Goal: Contribute content: Contribute content

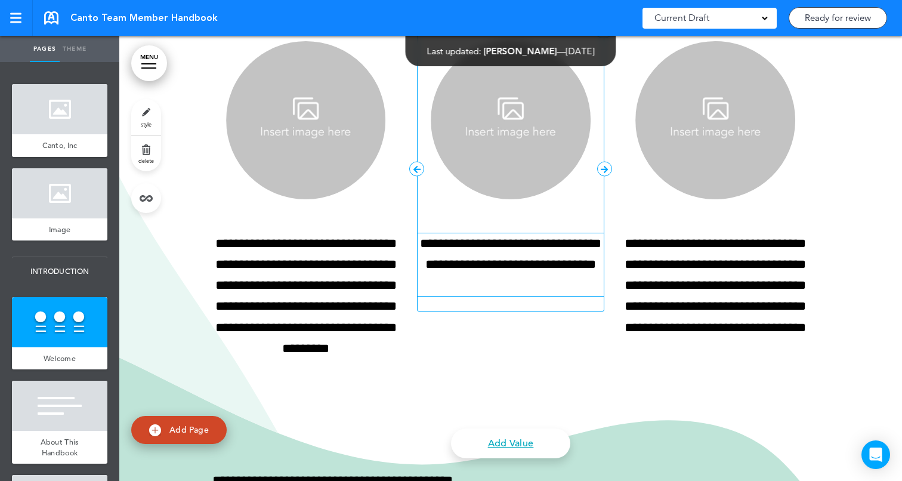
scroll to position [1325, 0]
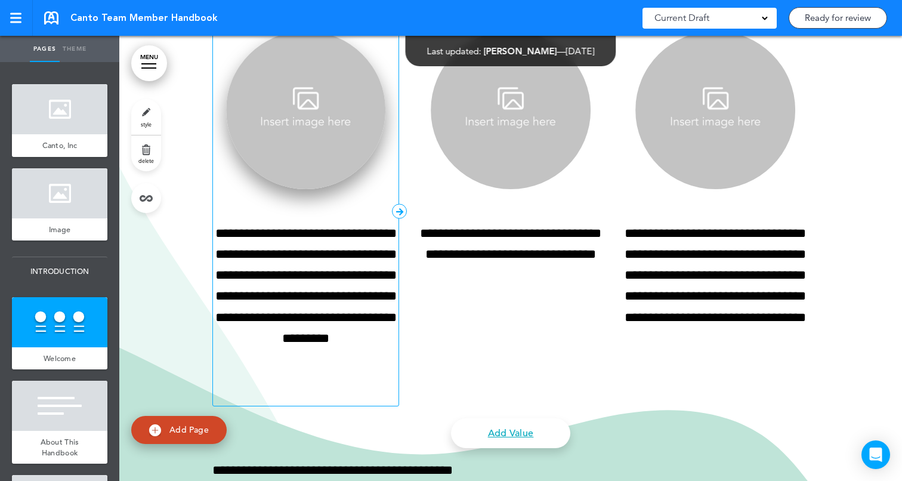
click at [310, 112] on img at bounding box center [306, 110] width 160 height 158
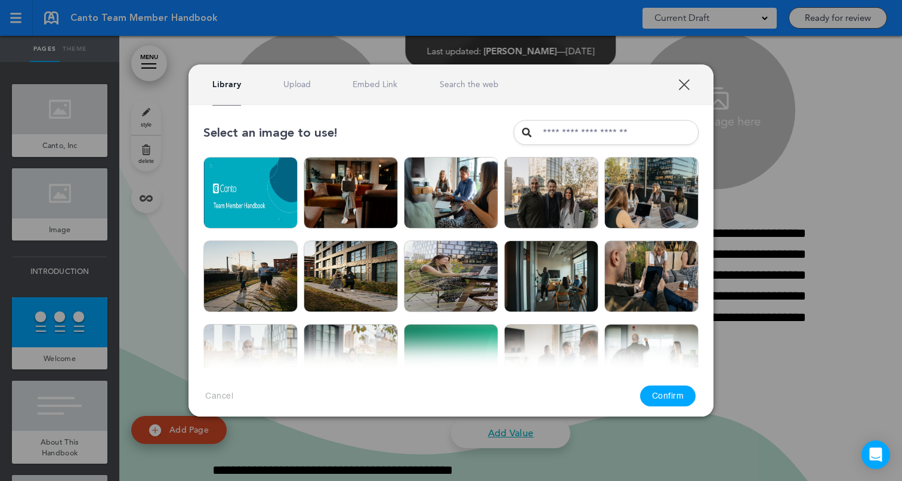
click at [303, 85] on link "Upload" at bounding box center [296, 84] width 27 height 11
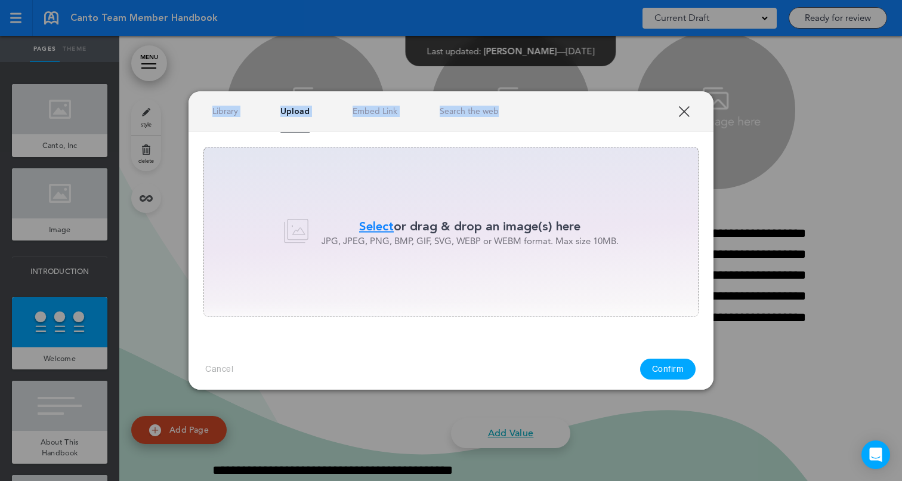
click at [689, 116] on div "XXX Library Upload Embed Link Search the web Select an image to use! Are you su…" at bounding box center [450, 240] width 525 height 298
click at [686, 112] on link "XXX" at bounding box center [683, 111] width 11 height 11
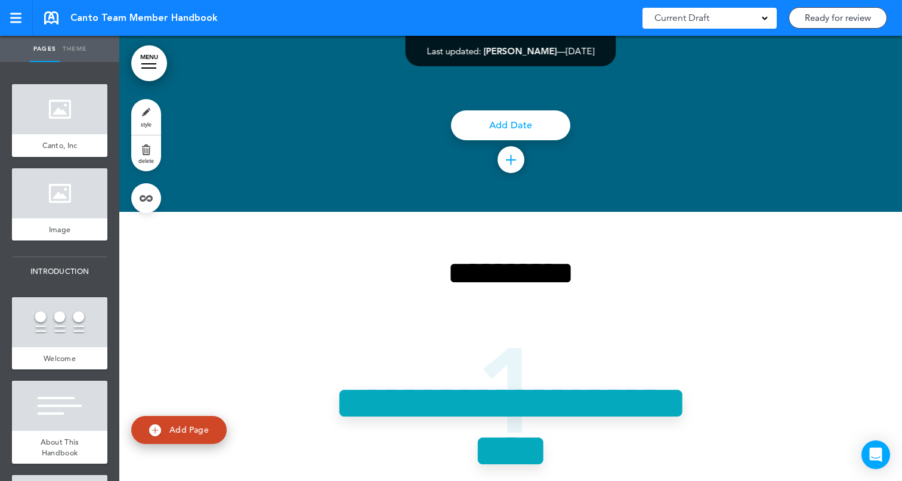
scroll to position [4250, 0]
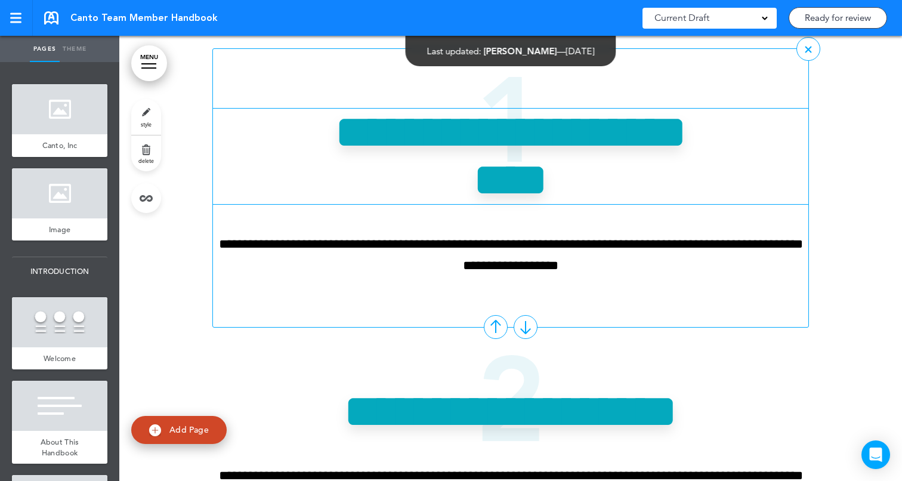
click at [626, 197] on span "**********" at bounding box center [511, 156] width 353 height 95
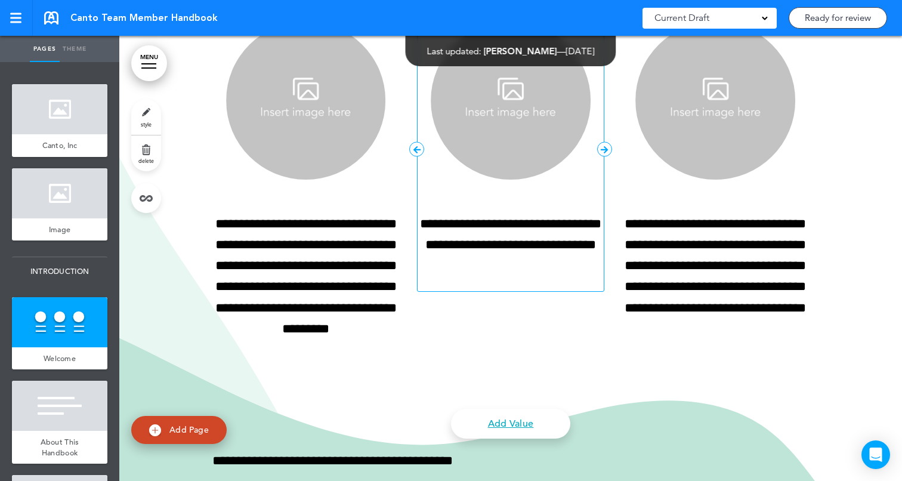
scroll to position [1343, 0]
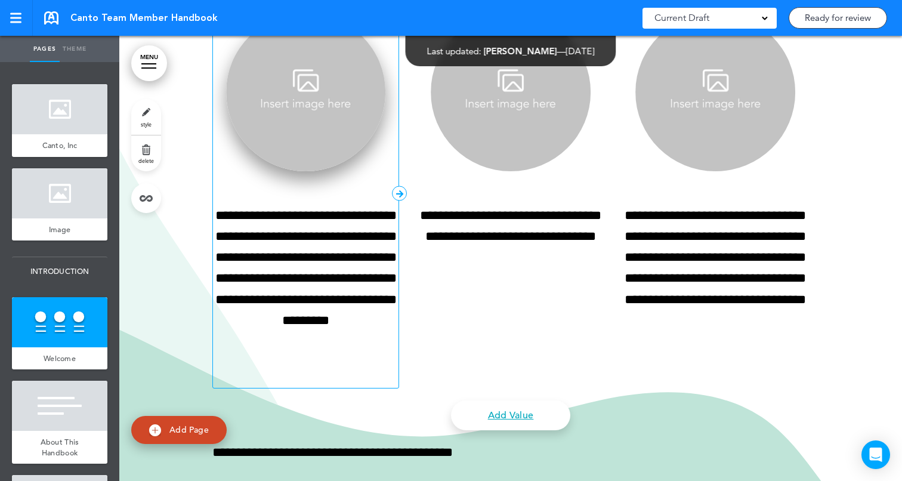
click at [297, 95] on img at bounding box center [306, 92] width 160 height 158
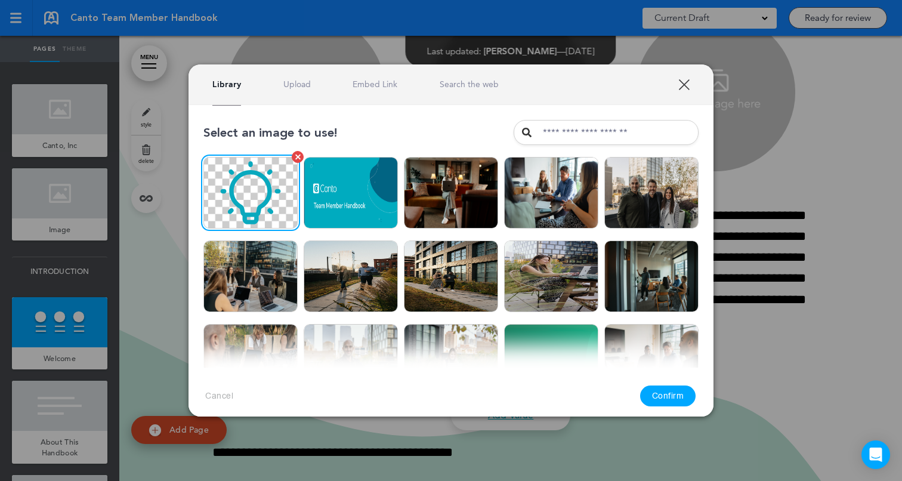
click at [243, 210] on img at bounding box center [250, 193] width 94 height 72
click at [654, 394] on button "Confirm" at bounding box center [668, 395] width 56 height 21
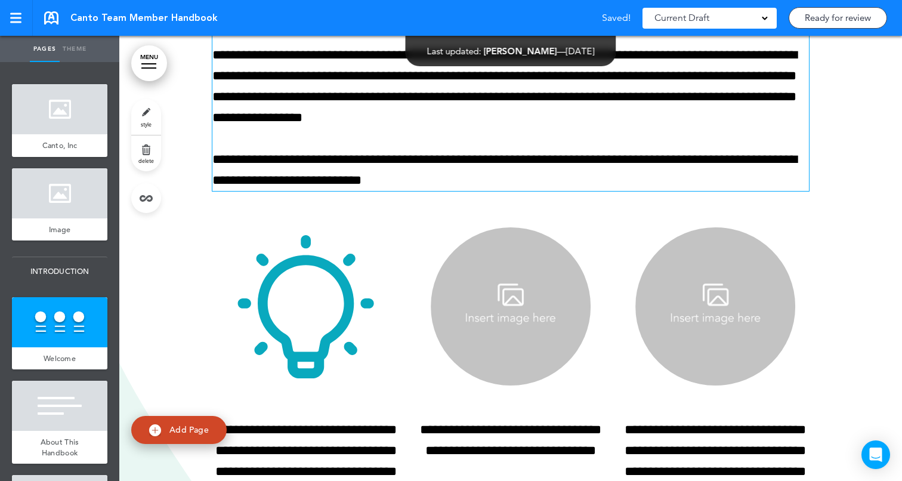
scroll to position [1105, 0]
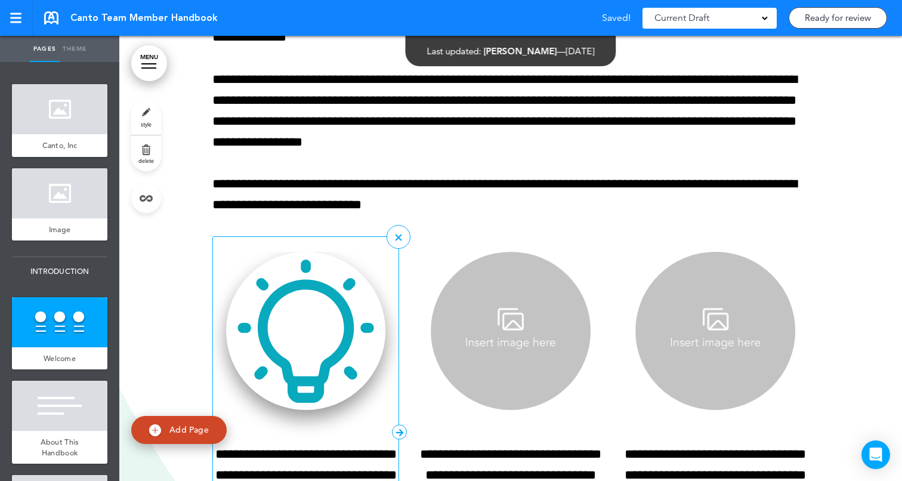
click at [329, 283] on img at bounding box center [306, 331] width 160 height 158
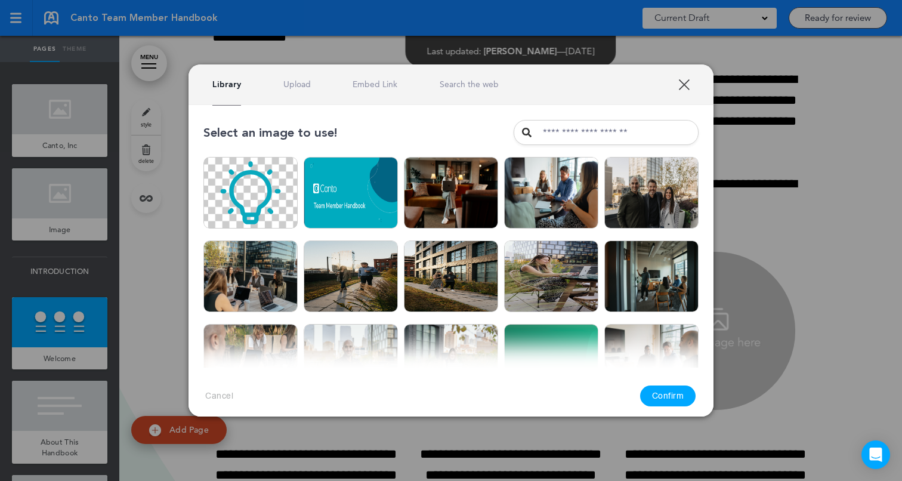
click at [687, 84] on link "XXX" at bounding box center [683, 84] width 11 height 11
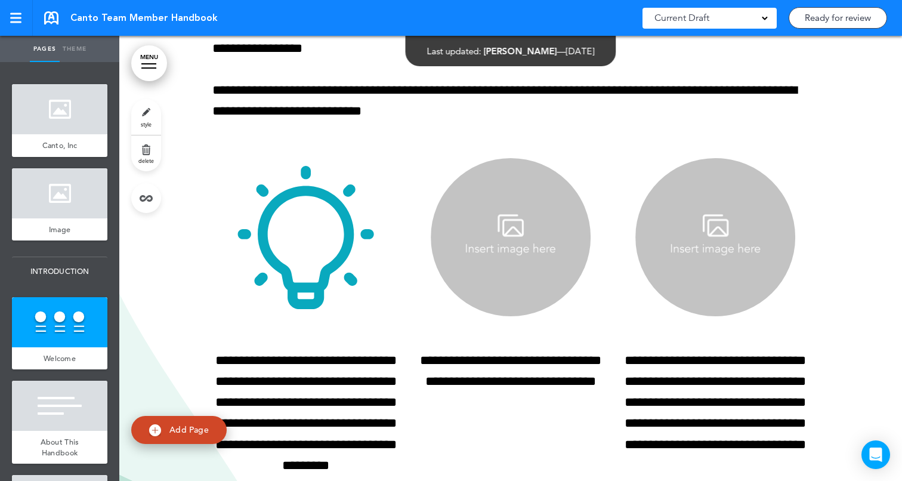
scroll to position [1155, 0]
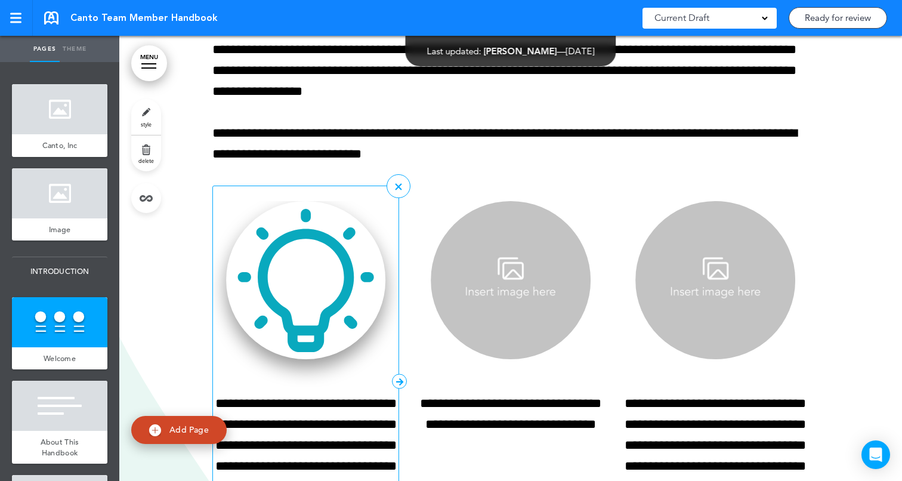
click at [327, 277] on img at bounding box center [306, 280] width 160 height 158
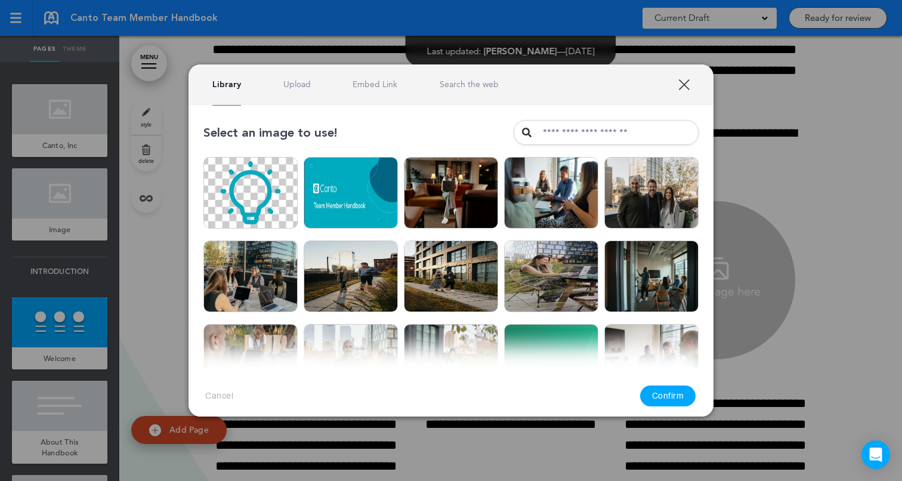
click at [571, 131] on input "text" at bounding box center [606, 132] width 185 height 25
click at [310, 85] on div "Library Upload Embed Link Search the web" at bounding box center [355, 84] width 286 height 11
click at [298, 86] on link "Upload" at bounding box center [296, 84] width 27 height 11
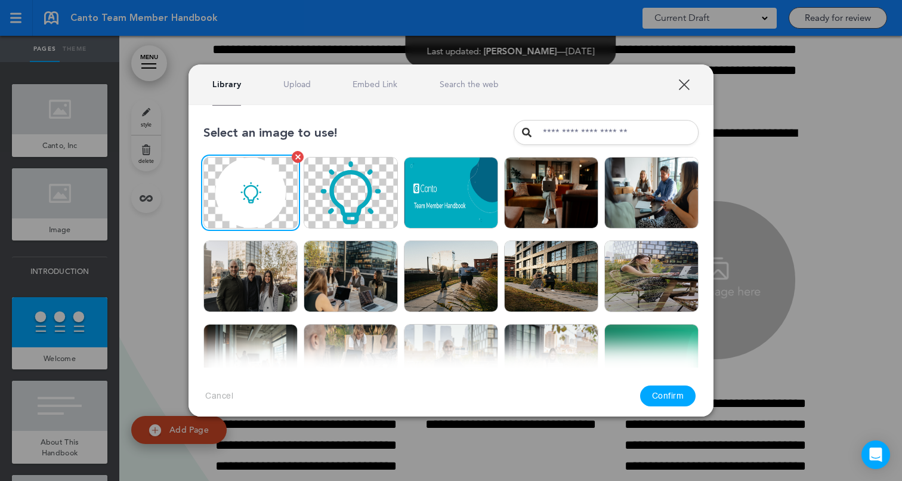
click at [282, 186] on img at bounding box center [250, 193] width 94 height 72
click at [667, 393] on button "Confirm" at bounding box center [668, 395] width 56 height 21
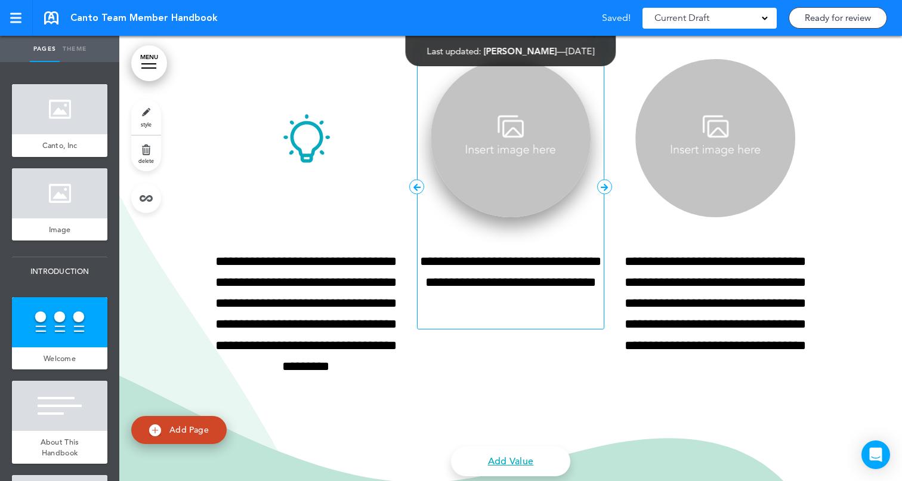
scroll to position [1301, 0]
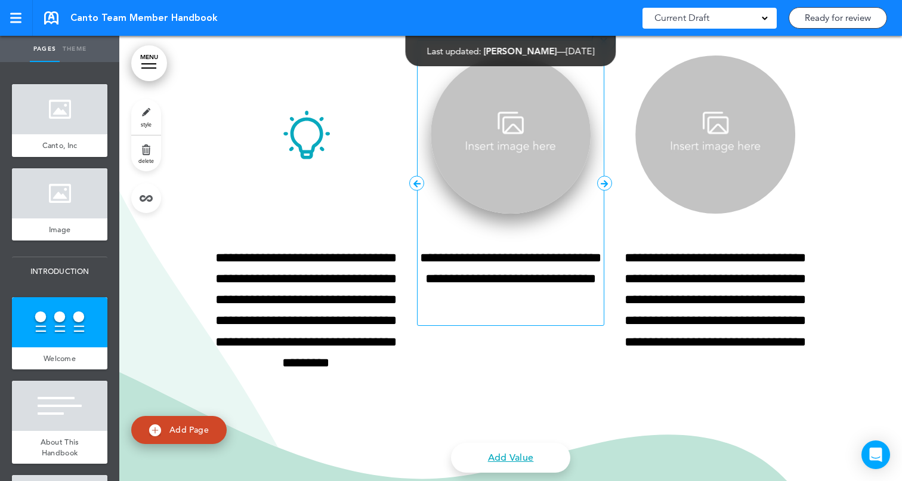
click at [497, 137] on img at bounding box center [511, 134] width 160 height 158
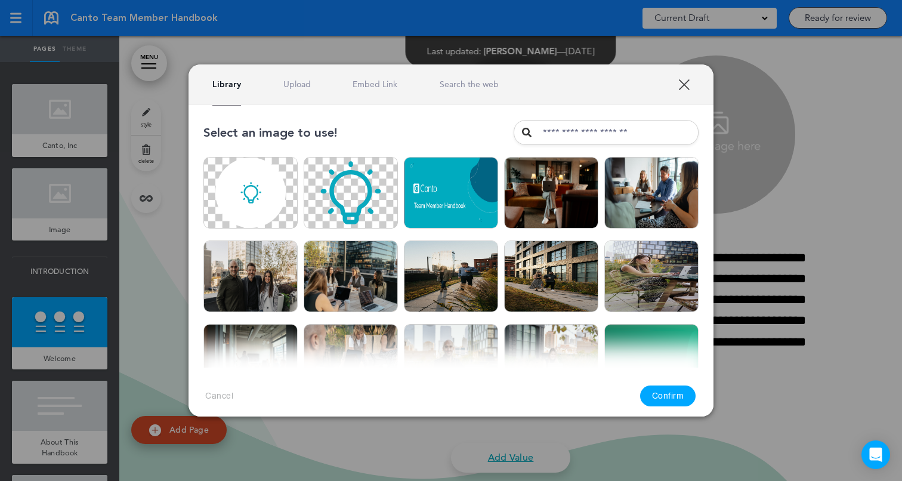
click at [294, 86] on link "Upload" at bounding box center [296, 84] width 27 height 11
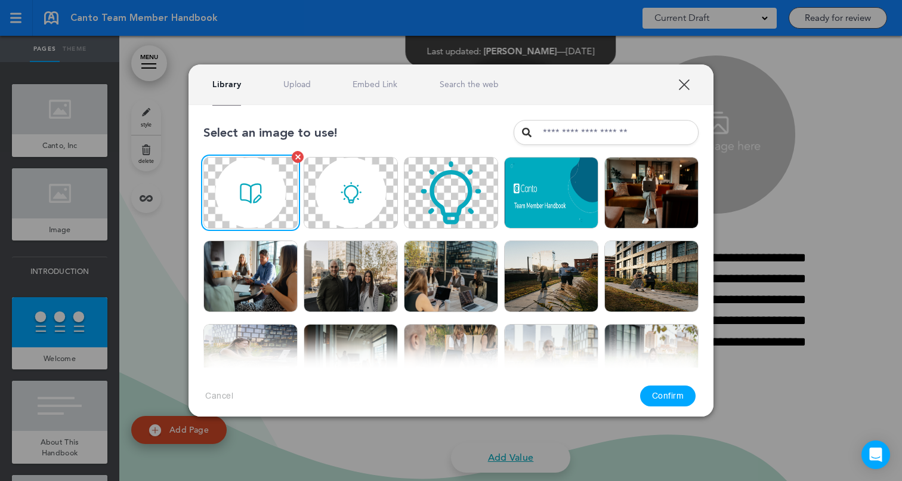
click at [261, 188] on img at bounding box center [250, 193] width 94 height 72
click at [659, 405] on button "Confirm" at bounding box center [668, 395] width 56 height 21
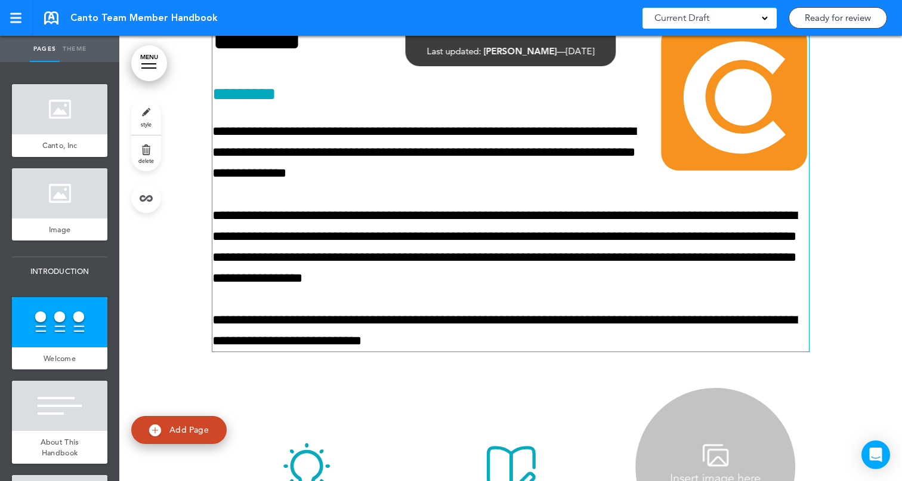
scroll to position [1030, 0]
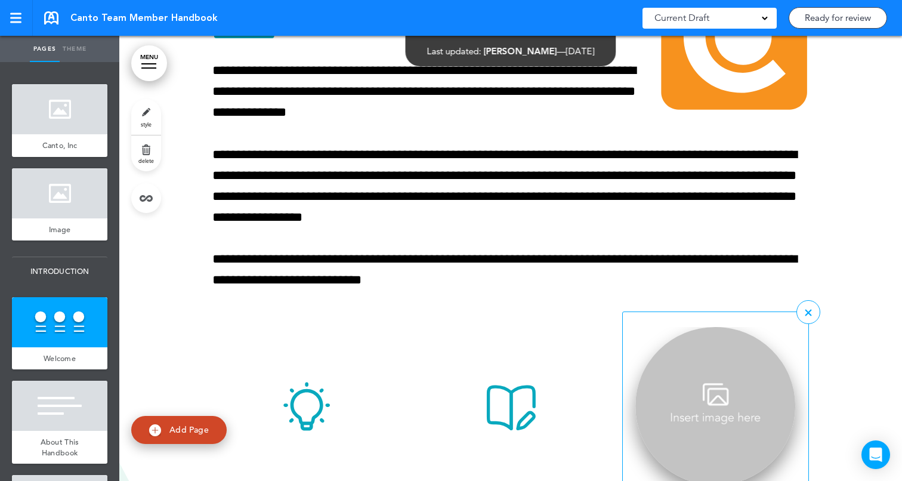
click at [705, 347] on img at bounding box center [715, 406] width 160 height 158
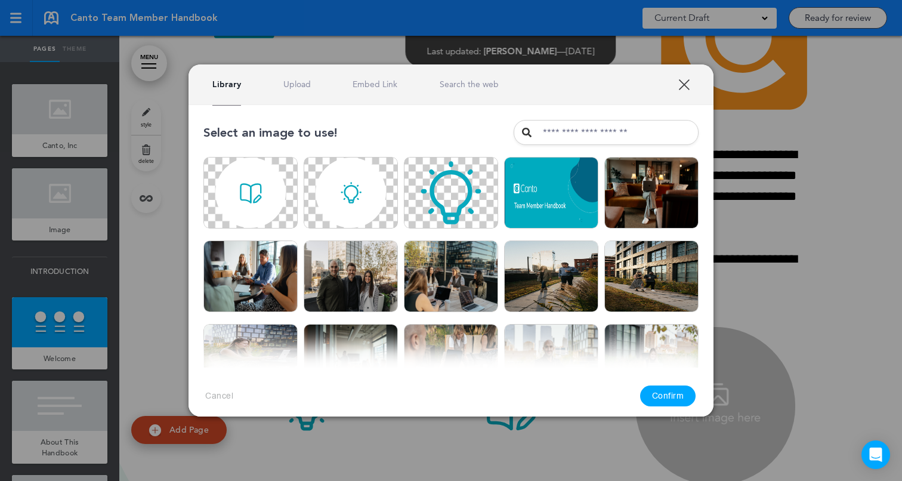
click at [290, 83] on link "Upload" at bounding box center [296, 84] width 27 height 11
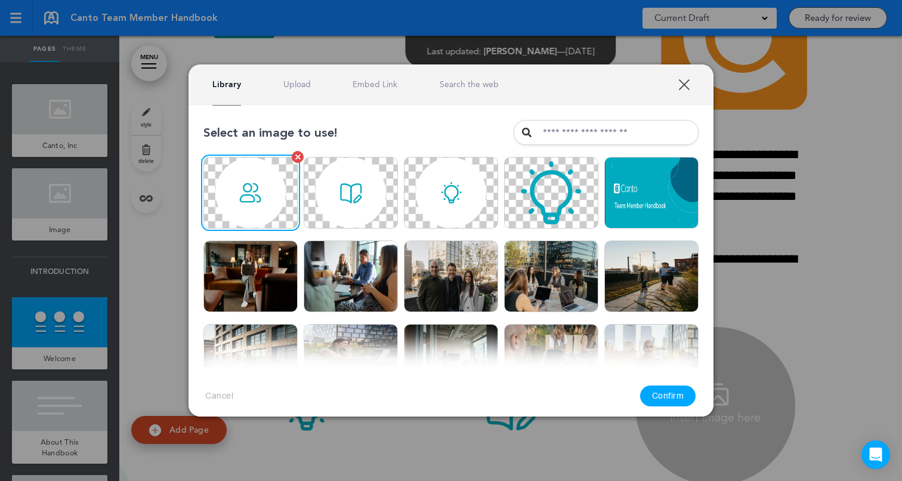
click at [286, 206] on img at bounding box center [250, 193] width 94 height 72
click at [667, 395] on button "Confirm" at bounding box center [668, 395] width 56 height 21
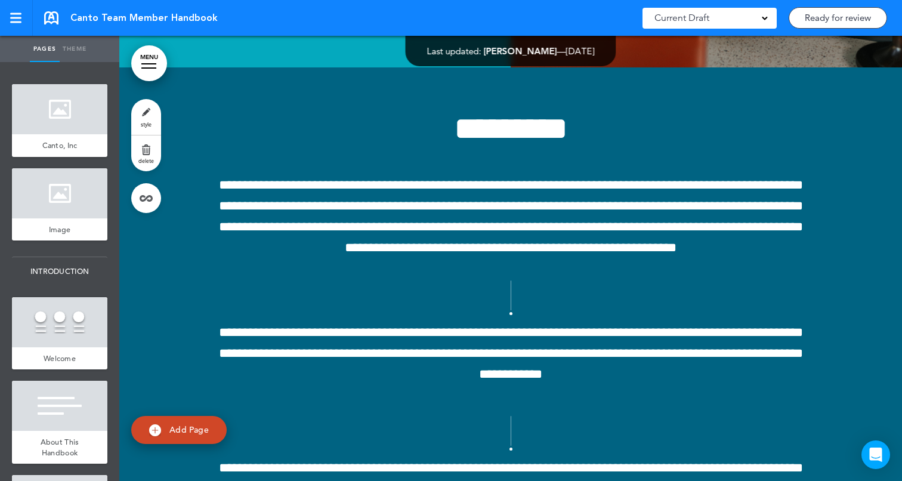
scroll to position [3234, 0]
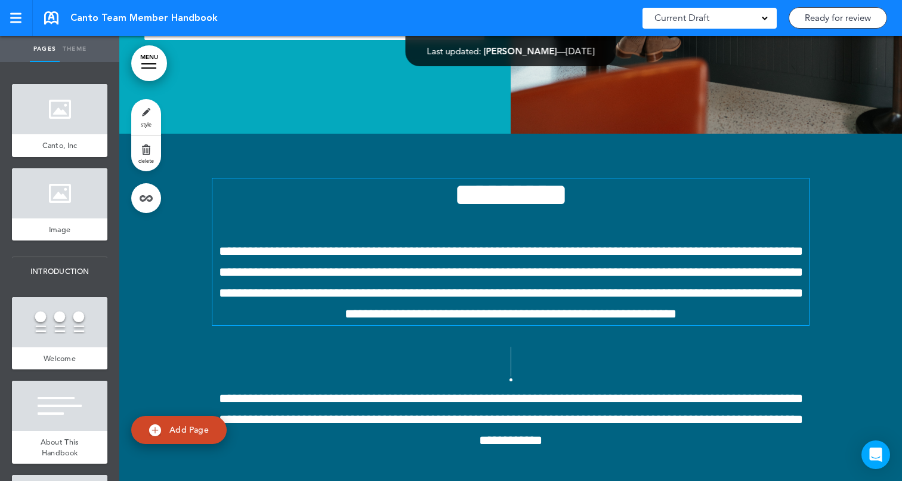
click at [428, 197] on h1 "*********" at bounding box center [510, 194] width 596 height 33
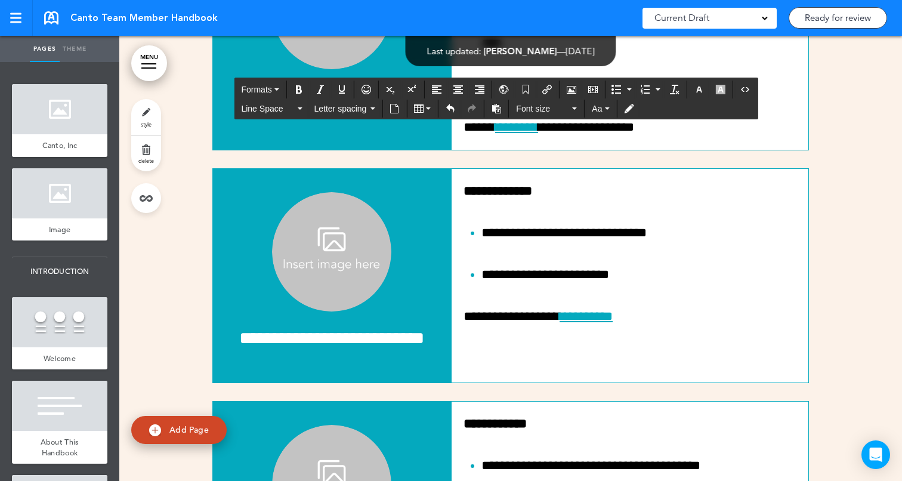
scroll to position [7869, 0]
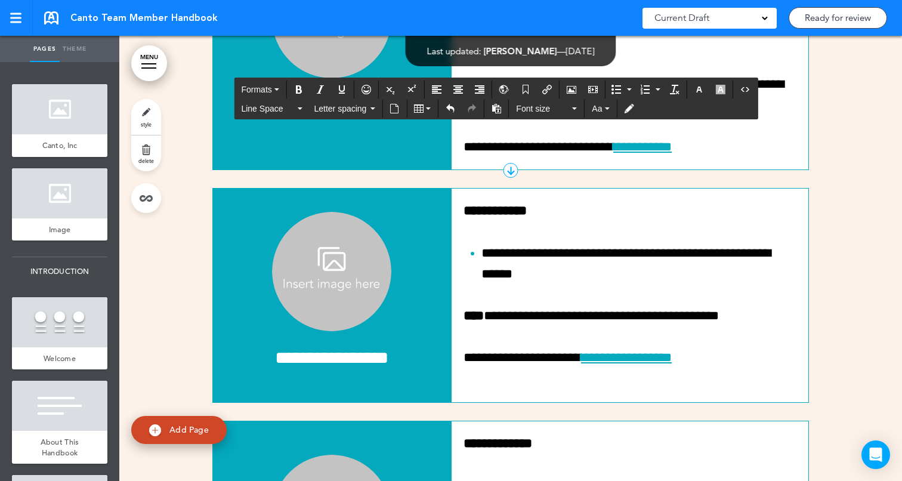
click at [324, 78] on img at bounding box center [331, 18] width 119 height 119
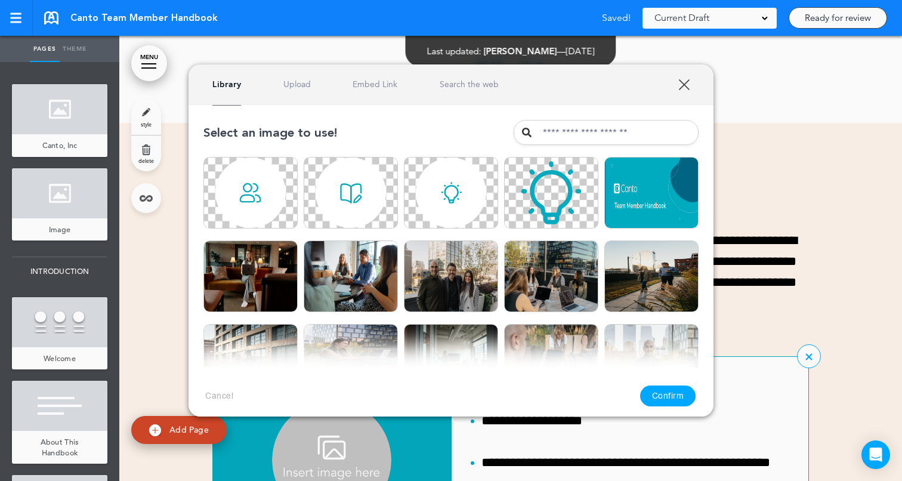
scroll to position [8373, 0]
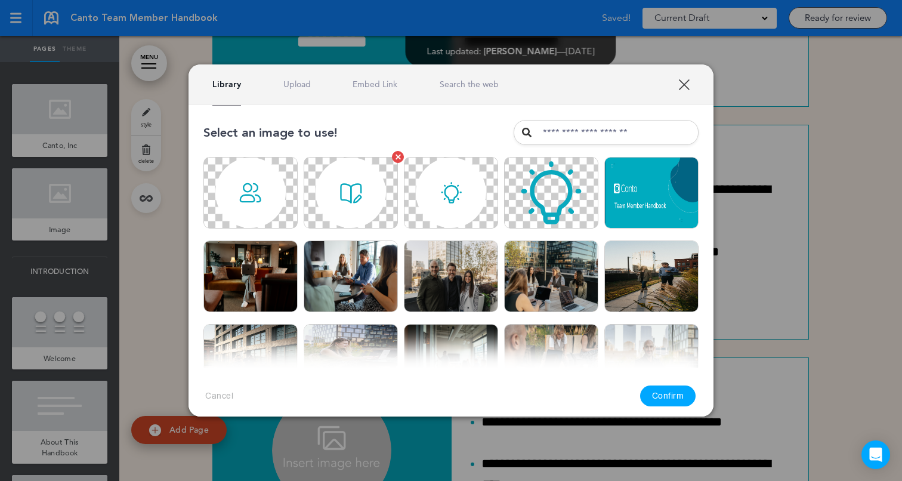
click at [325, 221] on img at bounding box center [351, 193] width 94 height 72
click at [279, 169] on img at bounding box center [250, 193] width 94 height 72
click at [302, 82] on link "Upload" at bounding box center [296, 84] width 27 height 11
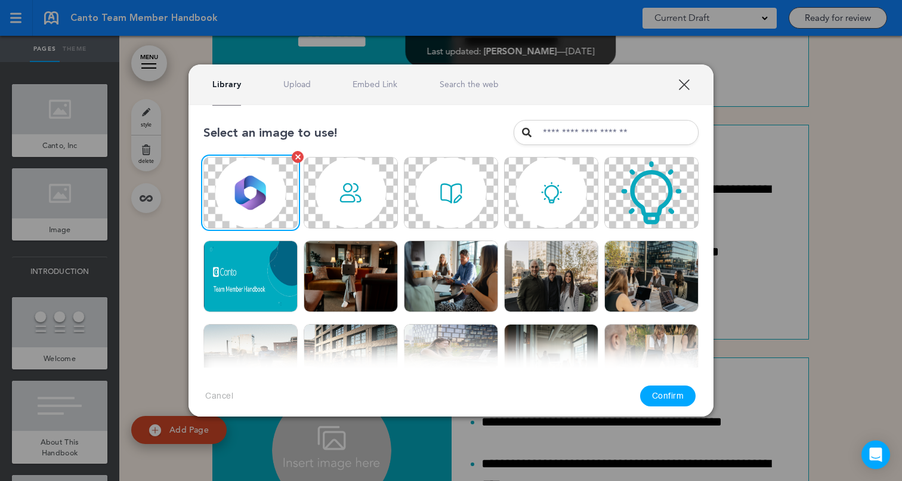
click at [259, 205] on img at bounding box center [250, 193] width 94 height 72
click at [665, 395] on button "Confirm" at bounding box center [668, 395] width 56 height 21
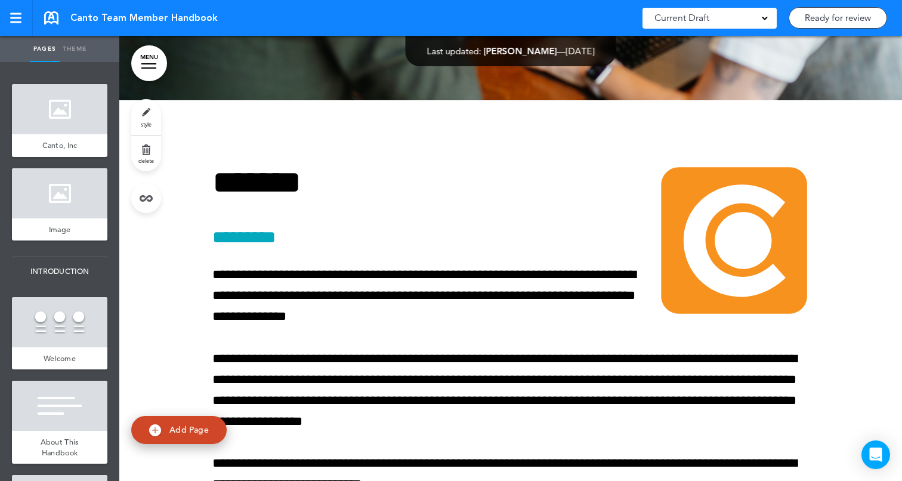
scroll to position [791, 0]
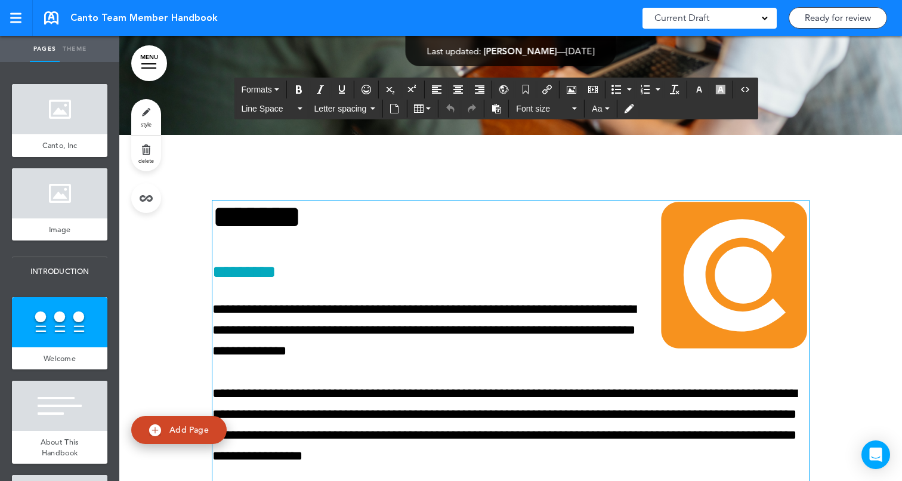
click at [690, 213] on img at bounding box center [734, 274] width 149 height 149
click at [756, 273] on img at bounding box center [734, 274] width 149 height 149
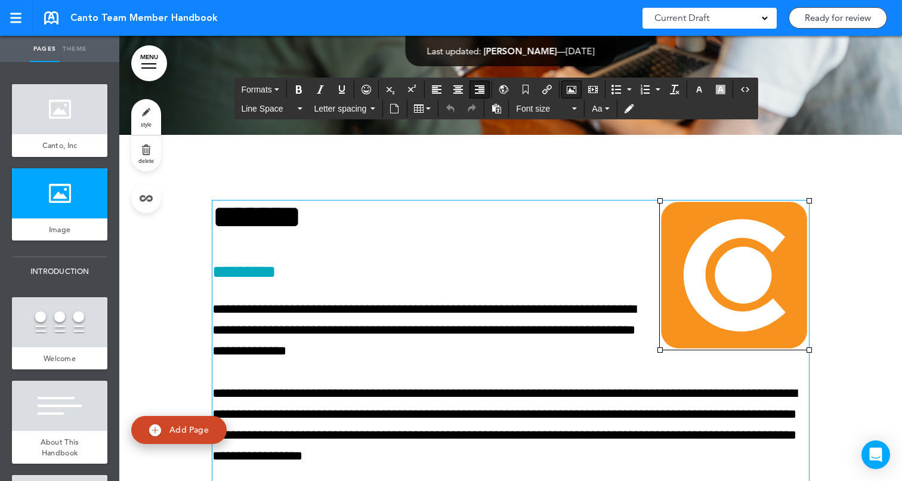
click at [571, 92] on icon "Airmason image" at bounding box center [572, 90] width 10 height 10
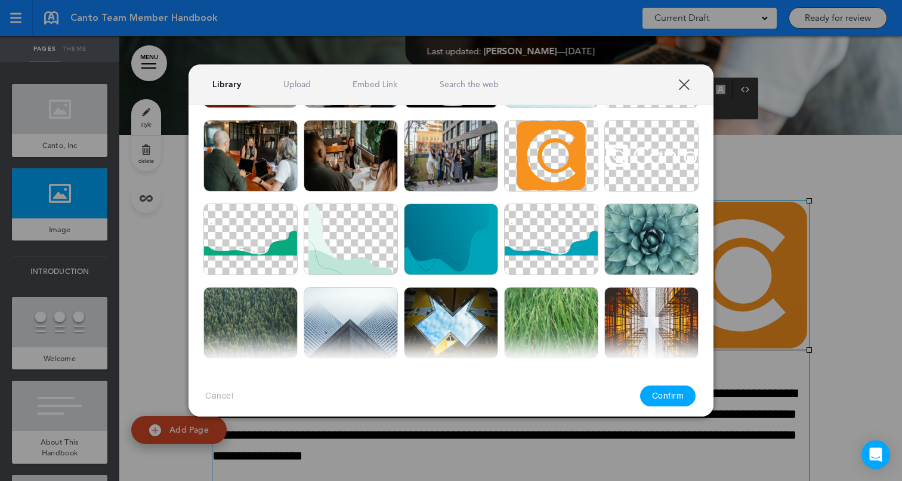
scroll to position [412, 0]
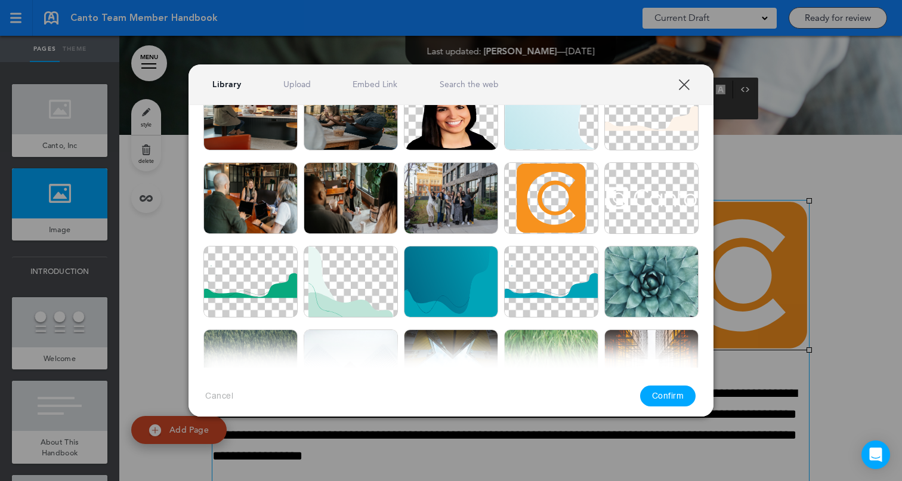
click at [685, 87] on link "XXX" at bounding box center [683, 84] width 11 height 11
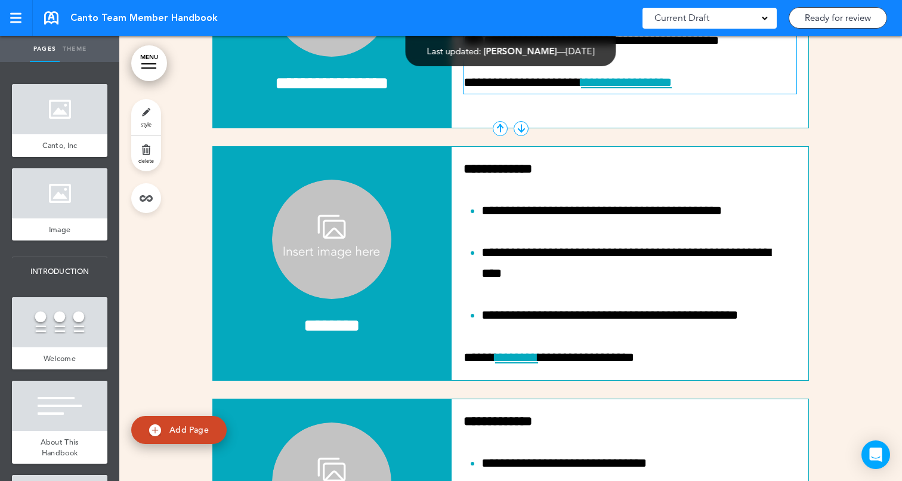
scroll to position [8627, 0]
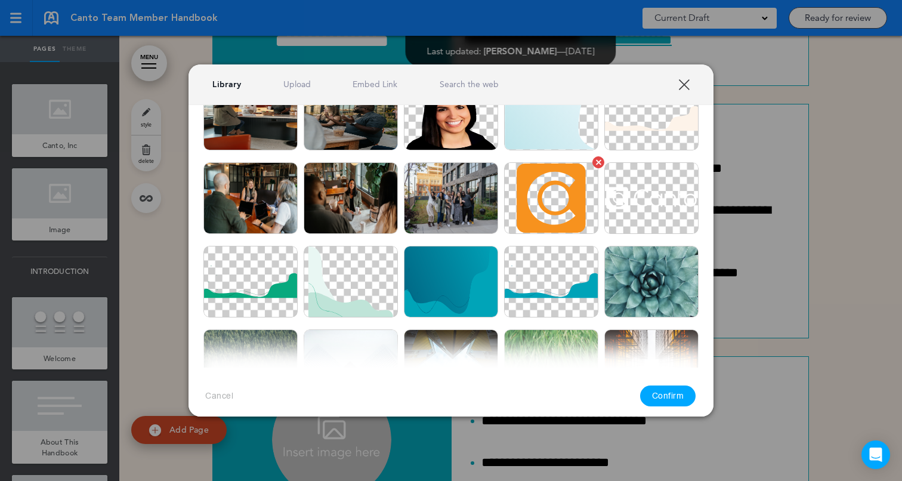
click at [567, 202] on img at bounding box center [551, 198] width 94 height 72
click at [658, 387] on button "Confirm" at bounding box center [668, 395] width 56 height 21
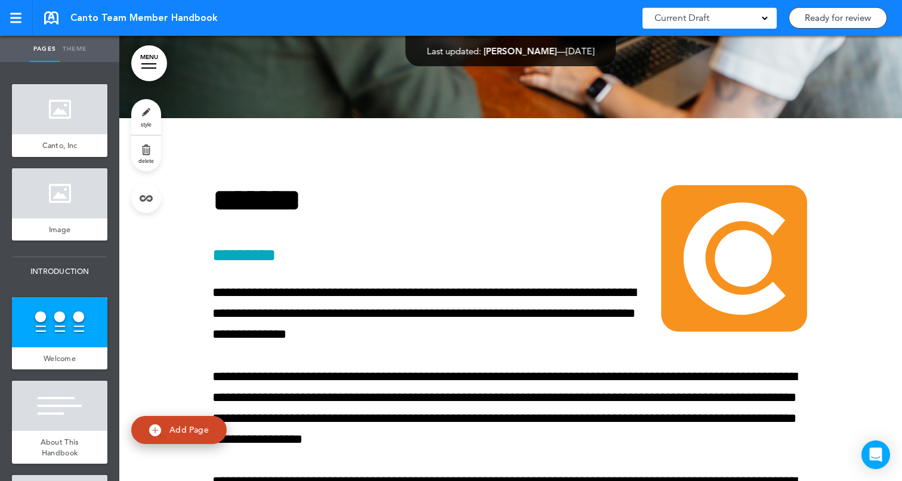
scroll to position [774, 0]
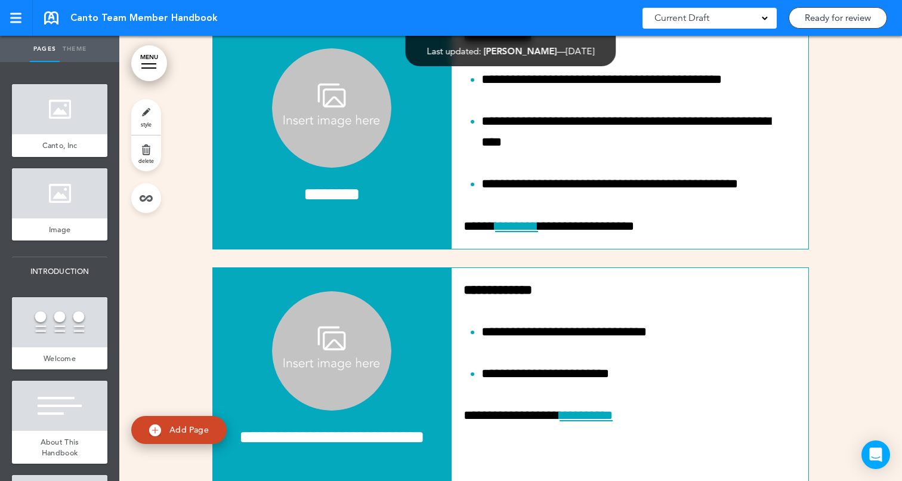
scroll to position [8689, 0]
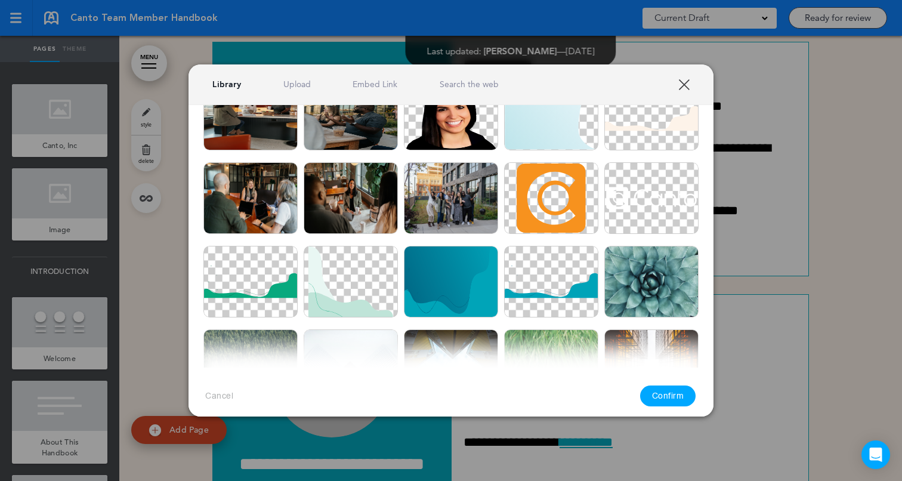
click at [366, 178] on img at bounding box center [351, 198] width 94 height 72
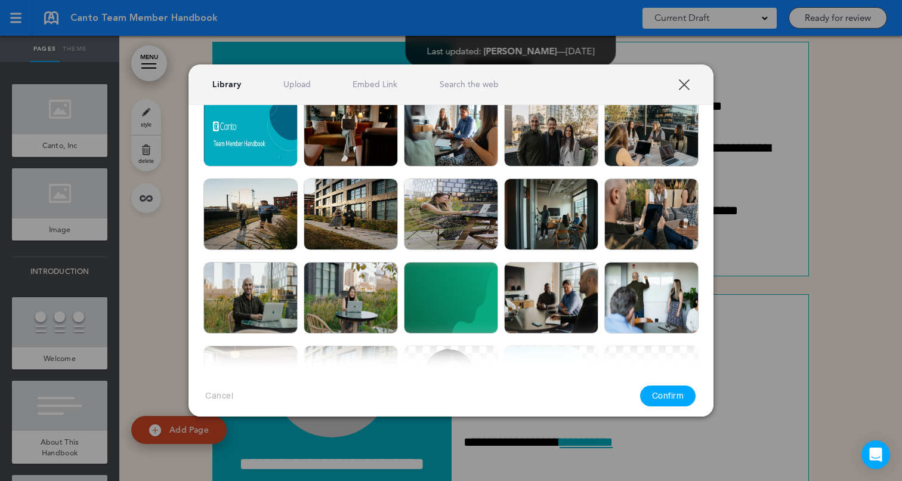
scroll to position [0, 0]
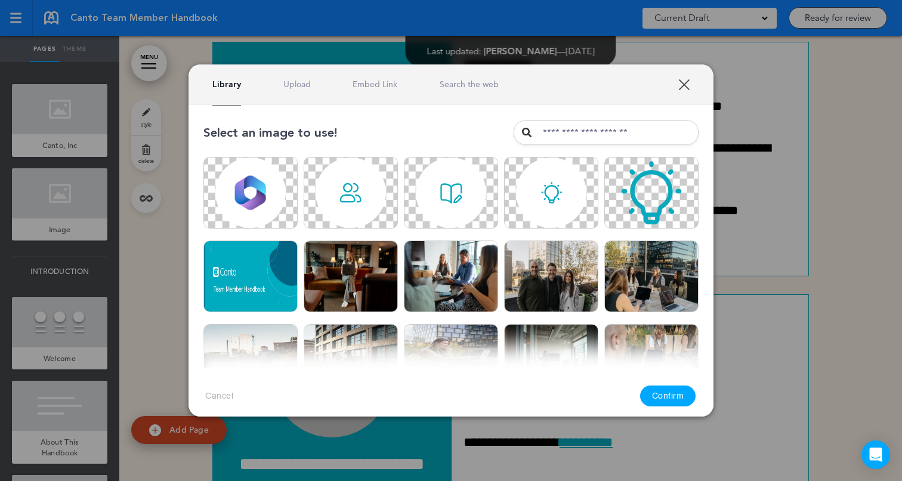
click at [304, 84] on link "Upload" at bounding box center [296, 84] width 27 height 11
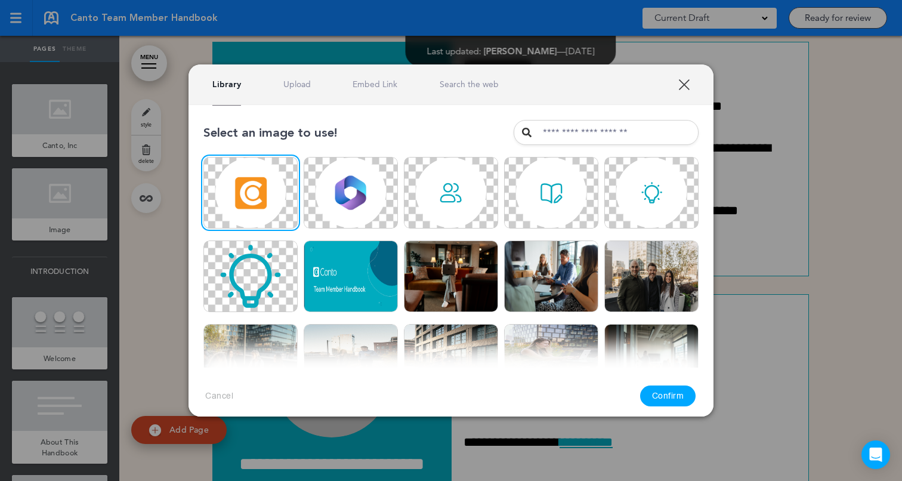
click at [673, 396] on button "Confirm" at bounding box center [668, 395] width 56 height 21
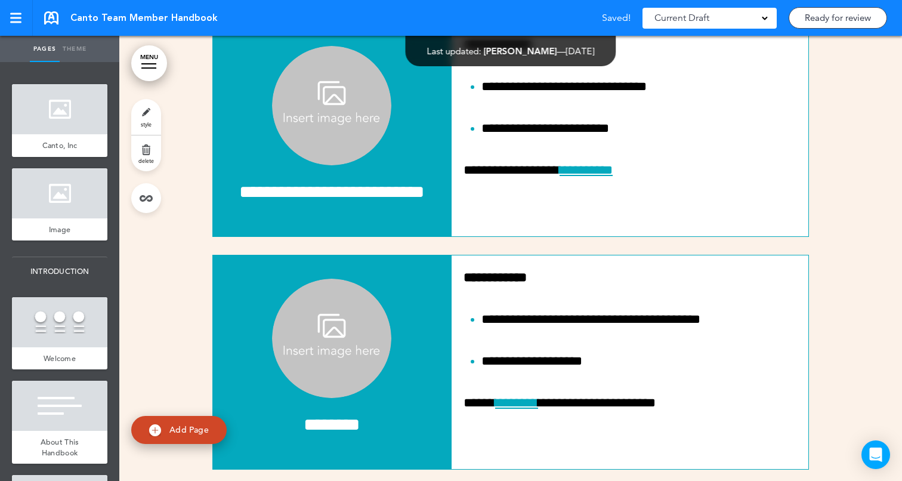
scroll to position [8972, 0]
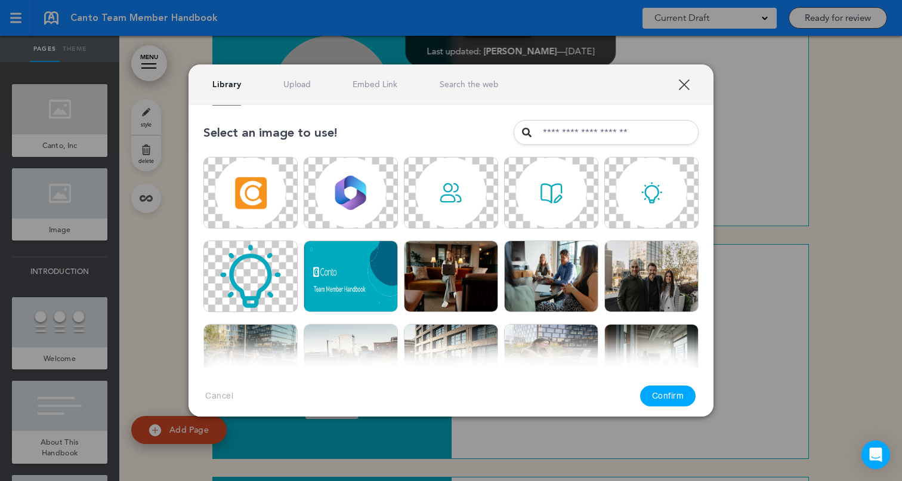
click at [293, 85] on link "Upload" at bounding box center [296, 84] width 27 height 11
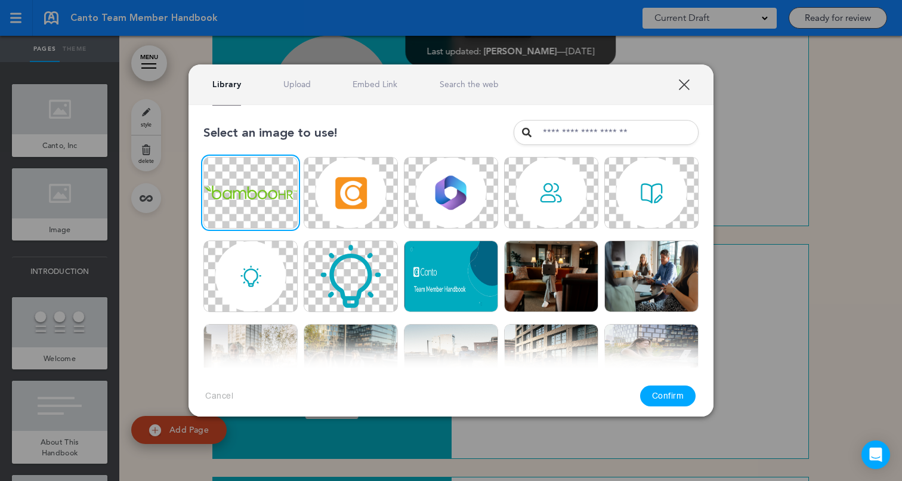
click at [296, 159] on div at bounding box center [297, 156] width 5 height 5
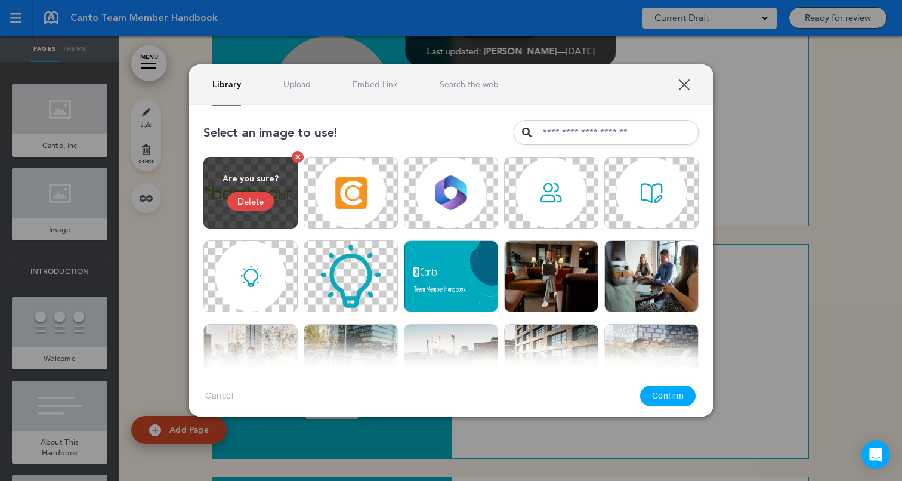
click at [259, 198] on div "Delete" at bounding box center [250, 201] width 47 height 18
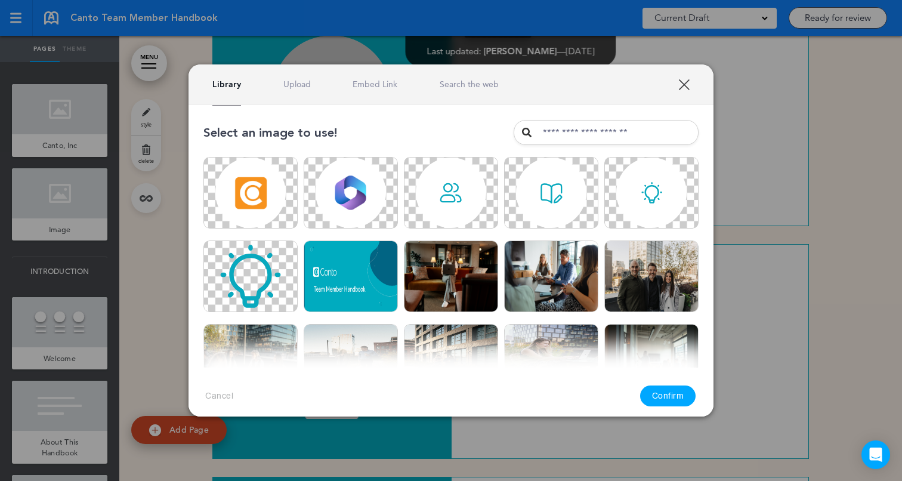
click at [308, 82] on link "Upload" at bounding box center [296, 84] width 27 height 11
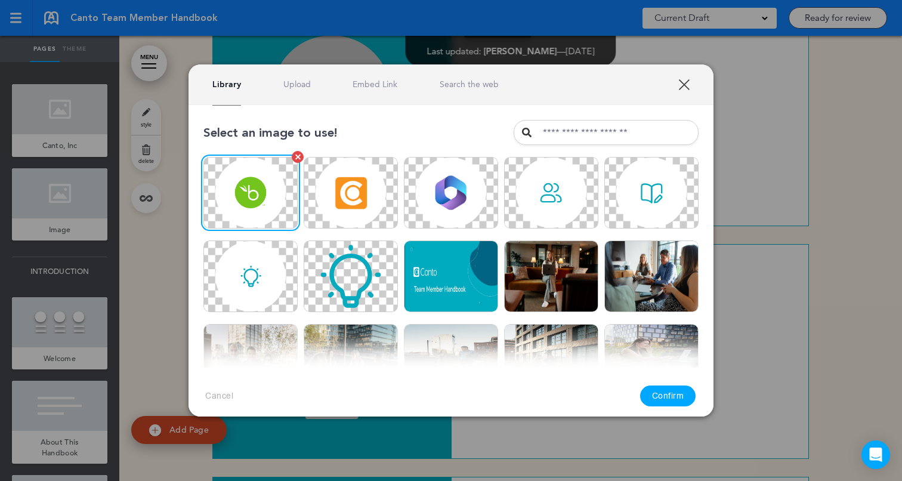
click at [267, 194] on img at bounding box center [250, 193] width 94 height 72
click at [670, 397] on button "Confirm" at bounding box center [668, 395] width 56 height 21
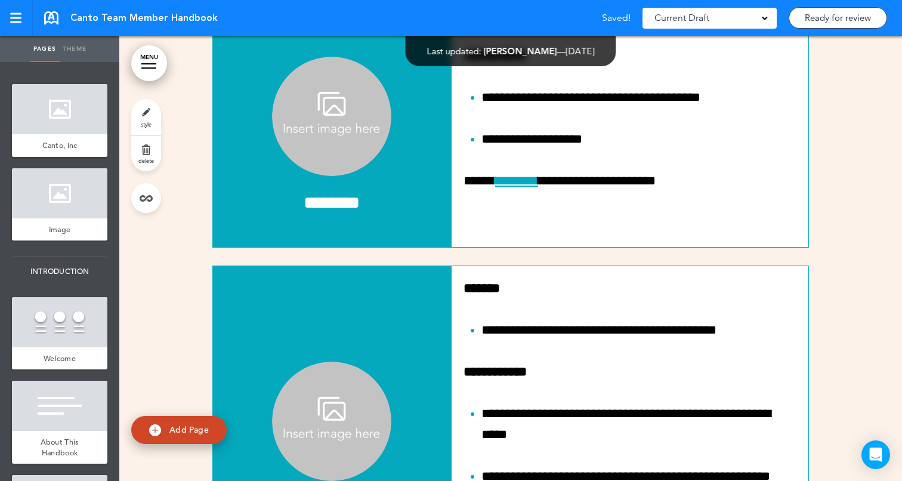
scroll to position [9201, 0]
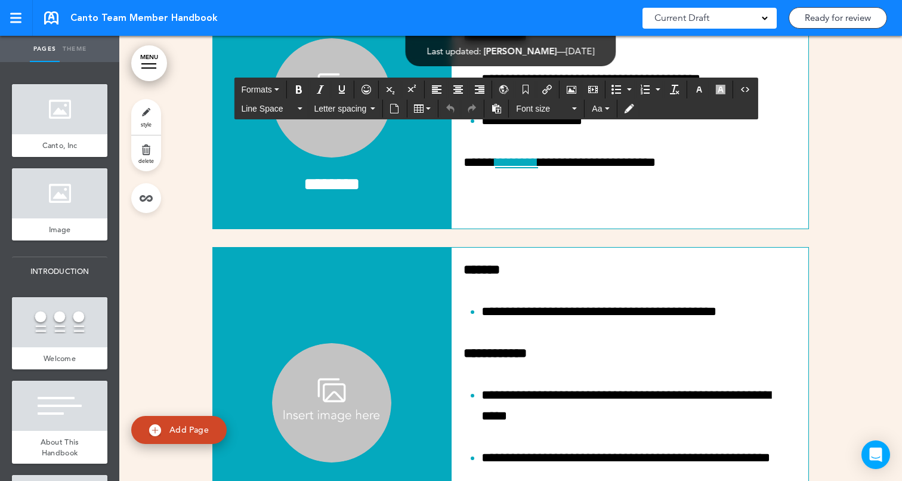
copy span "**********"
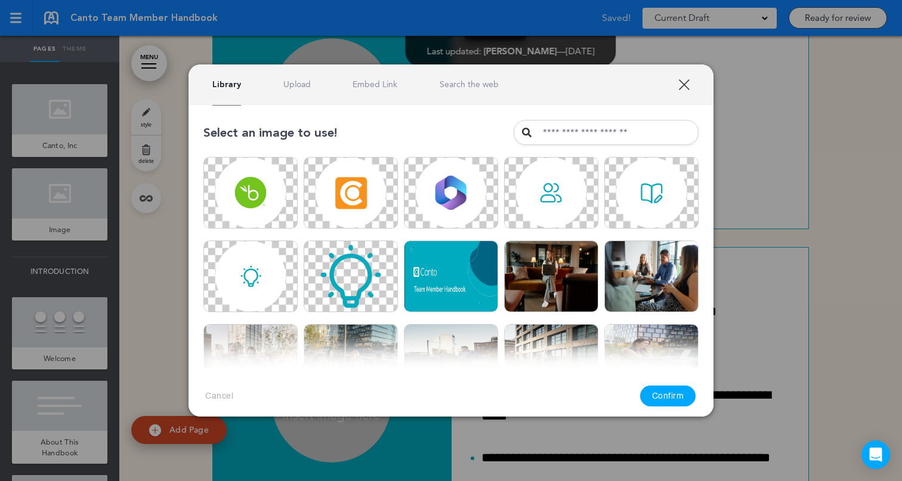
click at [298, 90] on div "Library Upload Embed Link Search the web" at bounding box center [450, 84] width 525 height 41
click at [299, 85] on link "Upload" at bounding box center [296, 84] width 27 height 11
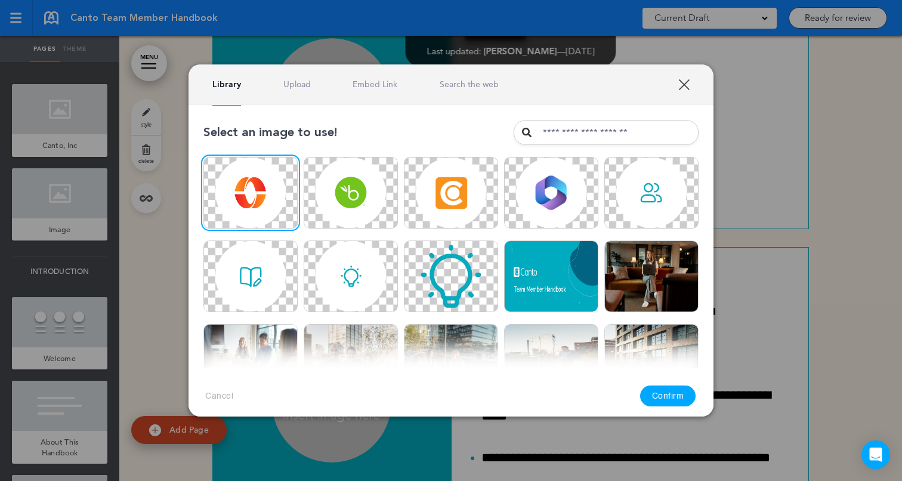
click at [675, 396] on button "Confirm" at bounding box center [668, 395] width 56 height 21
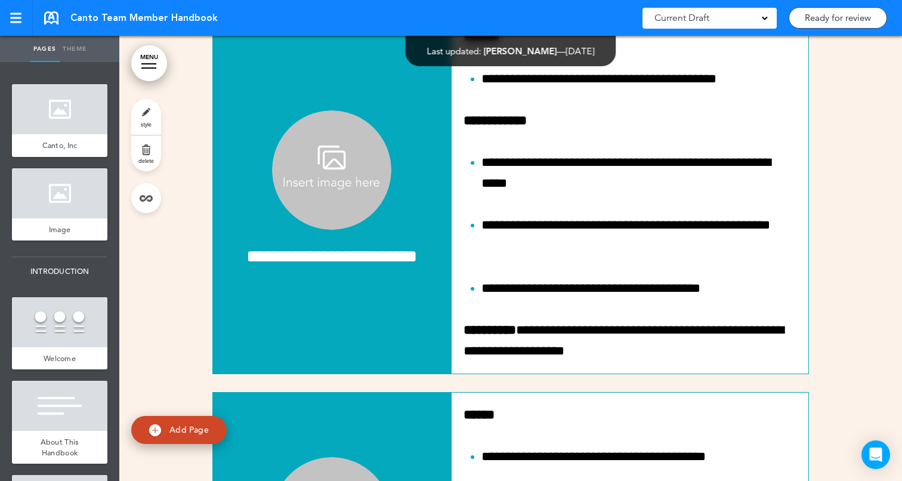
scroll to position [9443, 0]
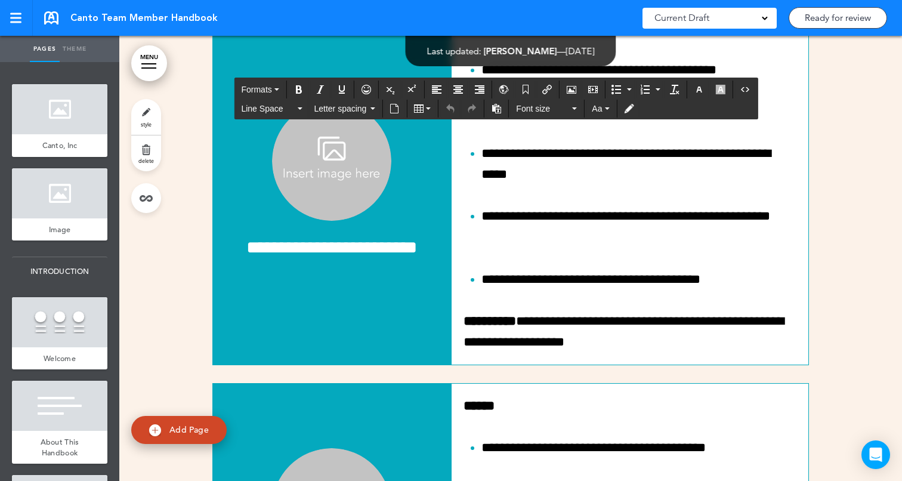
copy span "********"
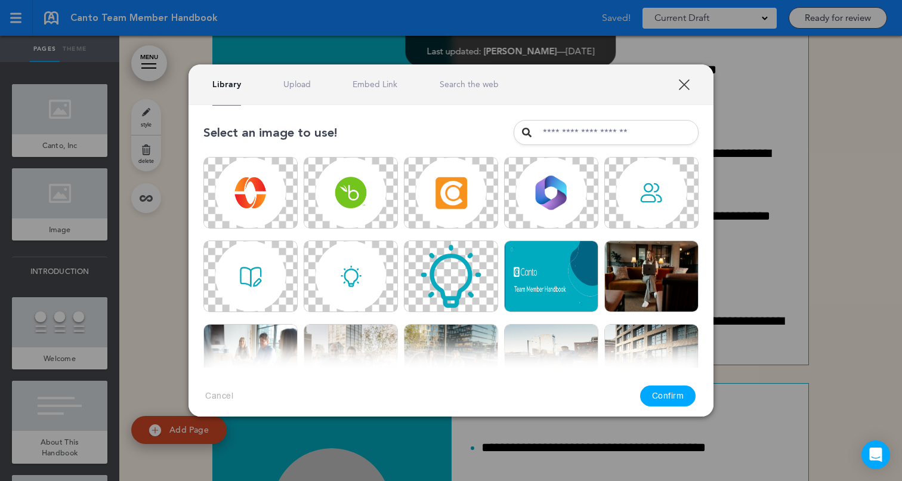
click at [311, 79] on div "Library Upload Embed Link Search the web" at bounding box center [355, 84] width 286 height 11
click at [303, 86] on link "Upload" at bounding box center [296, 84] width 27 height 11
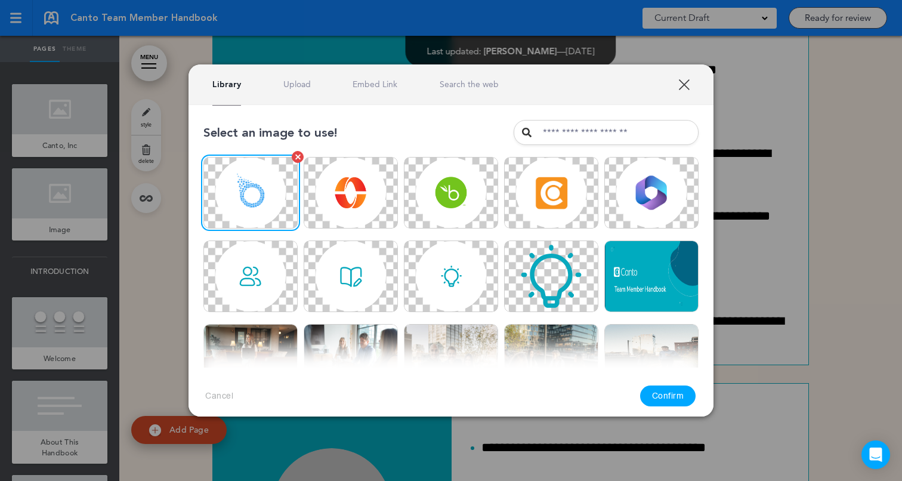
click at [231, 184] on img at bounding box center [250, 193] width 94 height 72
click at [666, 397] on button "Confirm" at bounding box center [668, 395] width 56 height 21
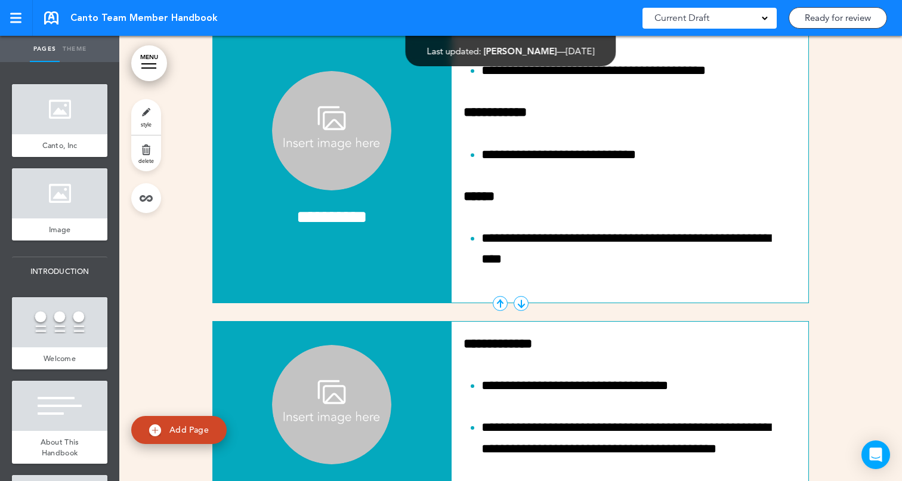
scroll to position [9721, 0]
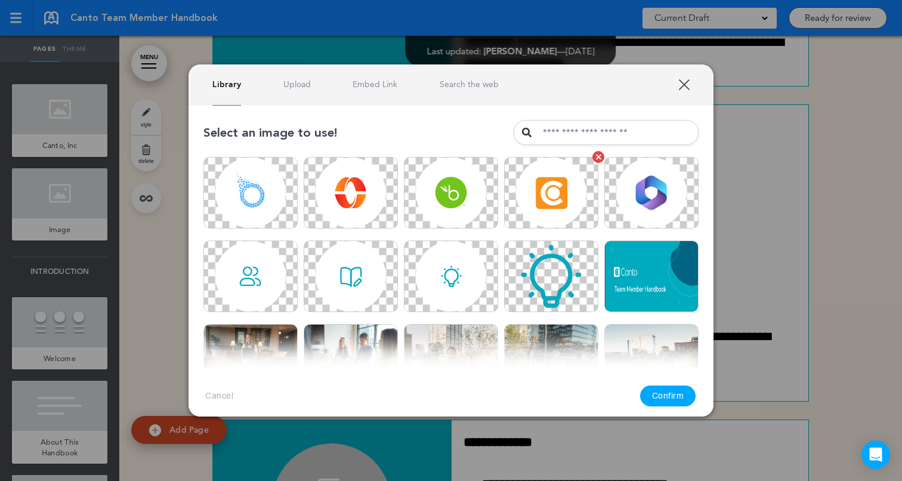
click at [524, 188] on img at bounding box center [551, 193] width 94 height 72
click at [666, 392] on button "Confirm" at bounding box center [668, 395] width 56 height 21
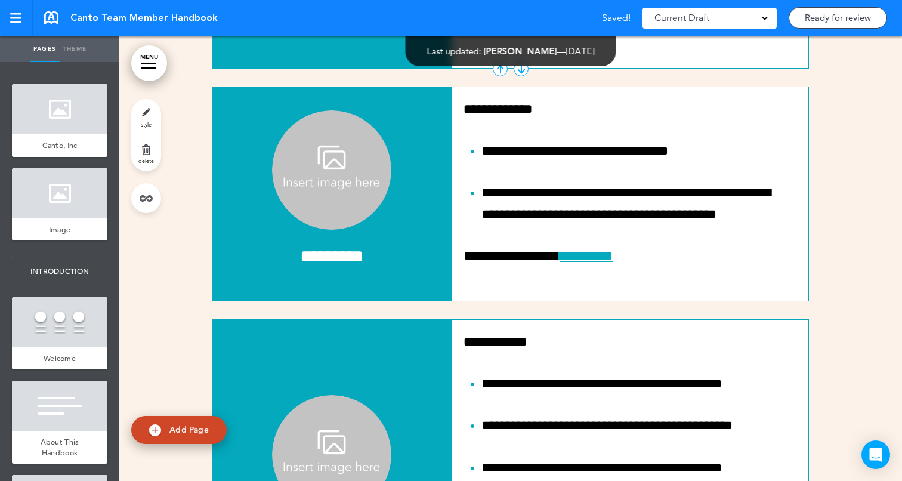
scroll to position [10078, 0]
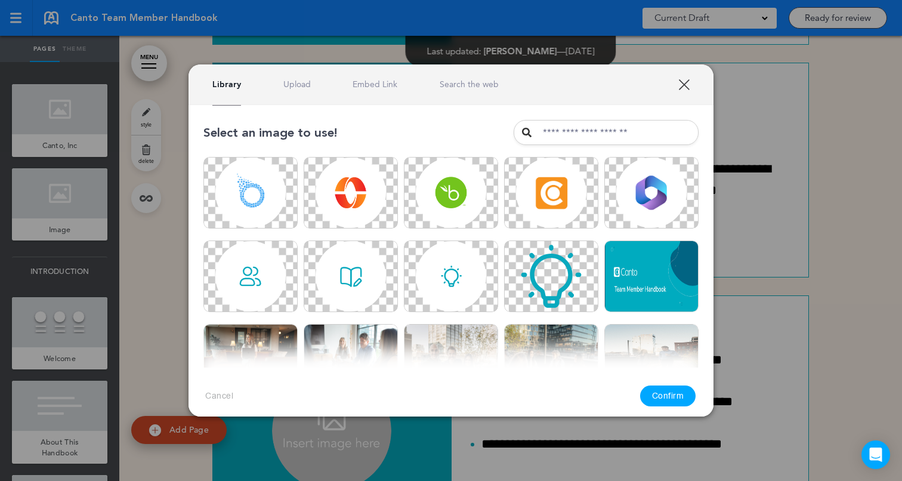
click at [294, 84] on link "Upload" at bounding box center [296, 84] width 27 height 11
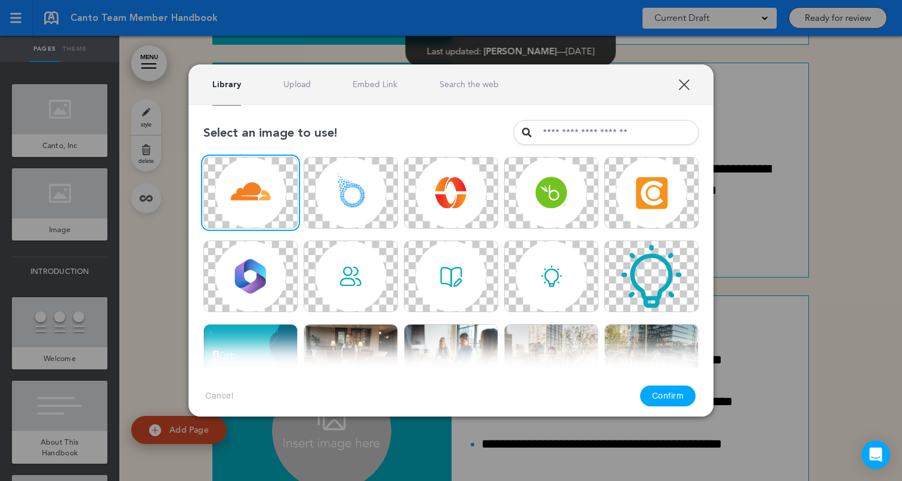
click at [670, 400] on button "Confirm" at bounding box center [668, 395] width 56 height 21
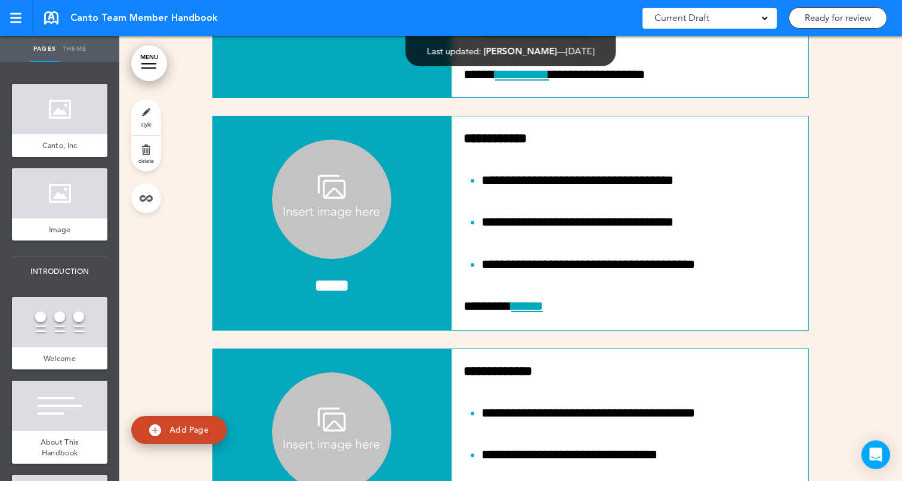
scroll to position [10513, 0]
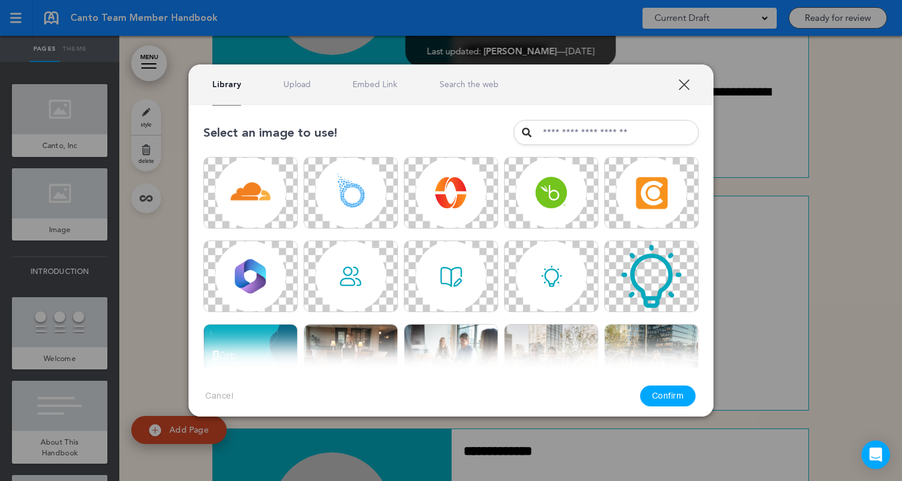
click at [688, 86] on link "XXX" at bounding box center [683, 84] width 11 height 11
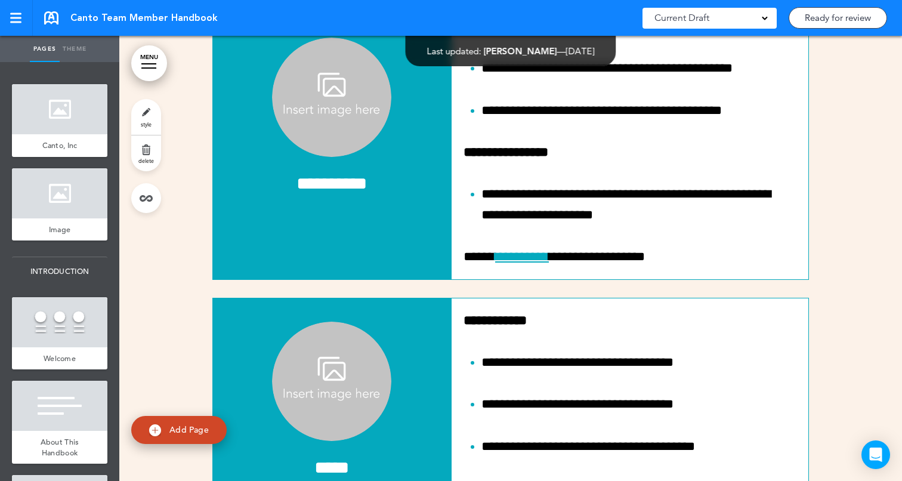
scroll to position [10396, 0]
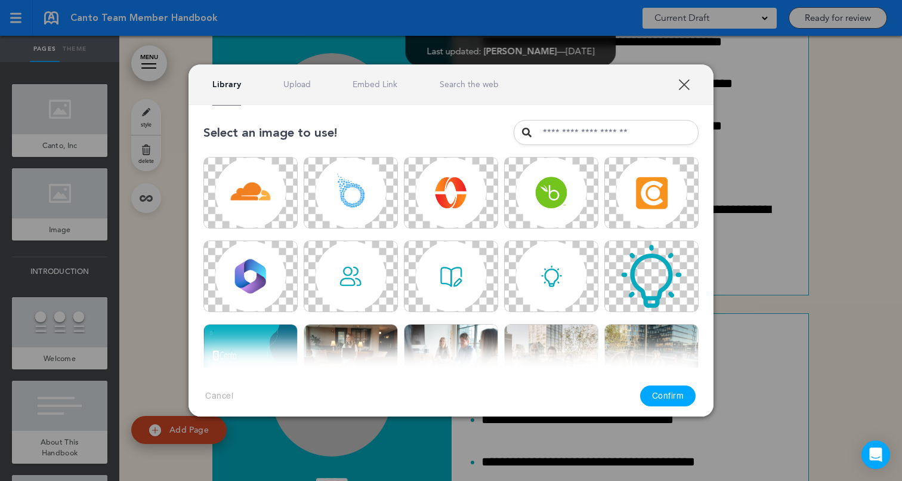
click at [283, 86] on link "Upload" at bounding box center [296, 84] width 27 height 11
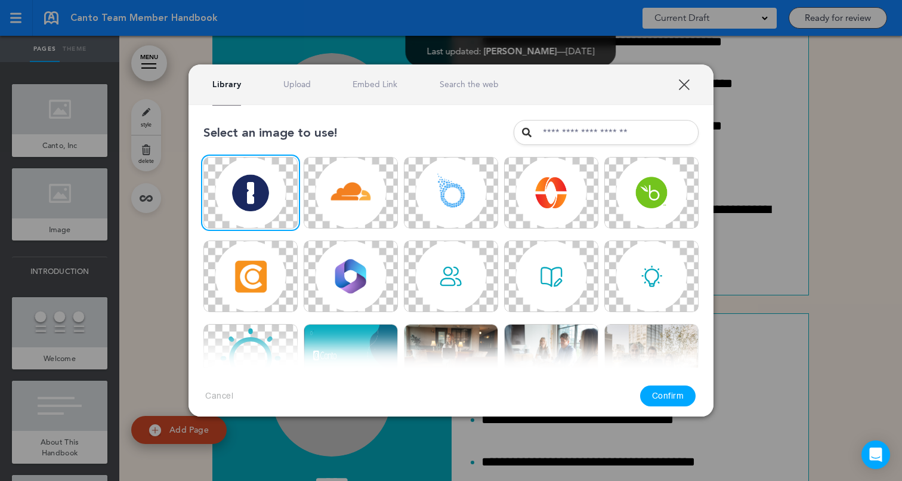
click at [671, 394] on button "Confirm" at bounding box center [668, 395] width 56 height 21
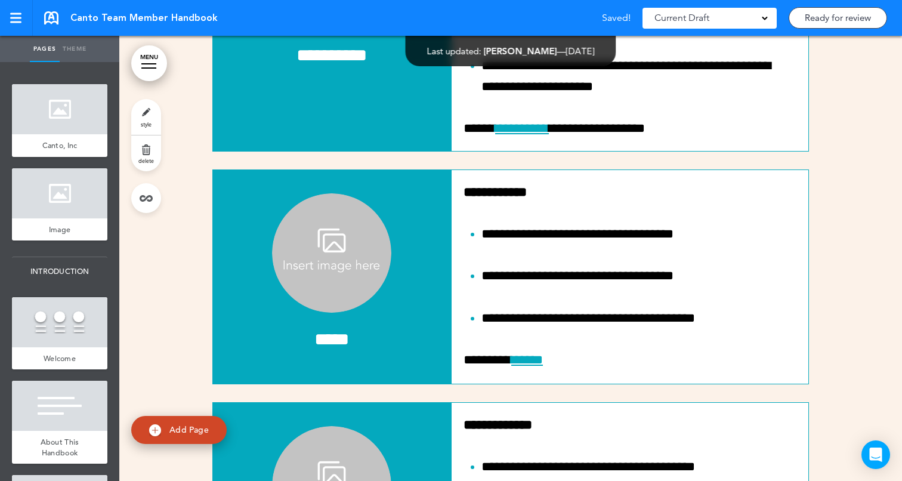
scroll to position [10521, 0]
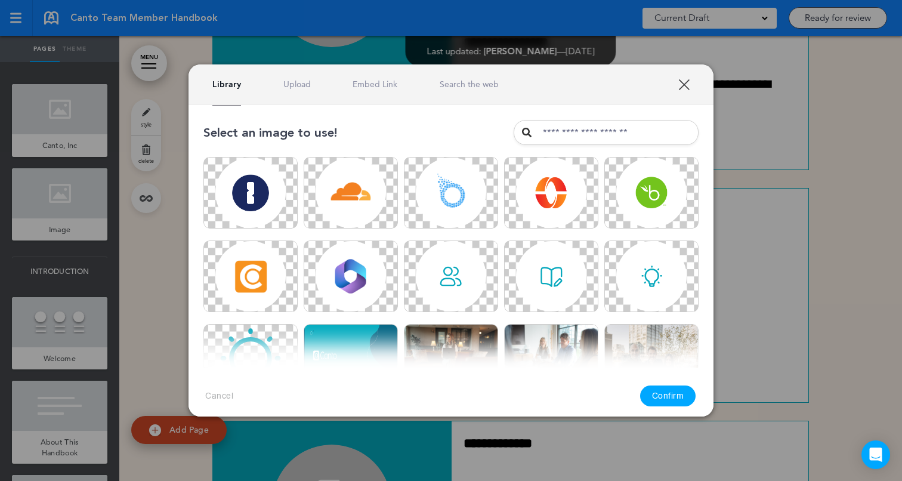
click at [302, 86] on link "Upload" at bounding box center [296, 84] width 27 height 11
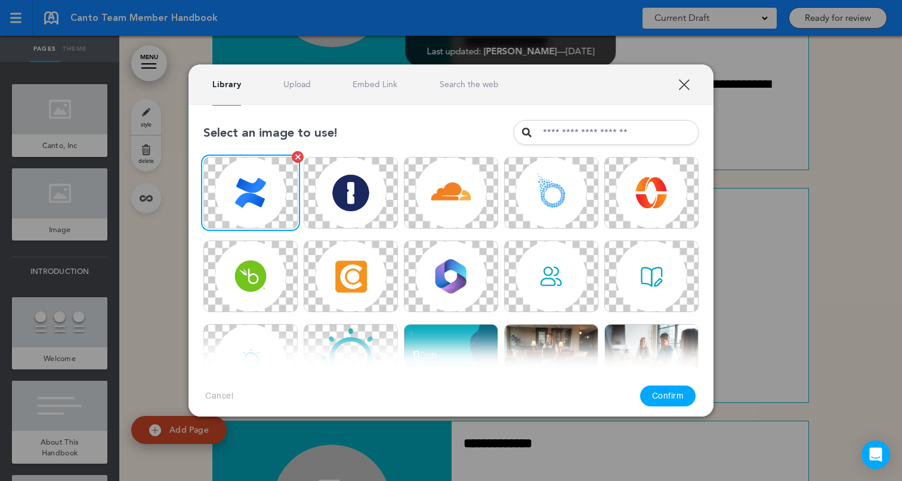
click at [258, 191] on img at bounding box center [250, 193] width 94 height 72
click at [660, 391] on button "Confirm" at bounding box center [668, 395] width 56 height 21
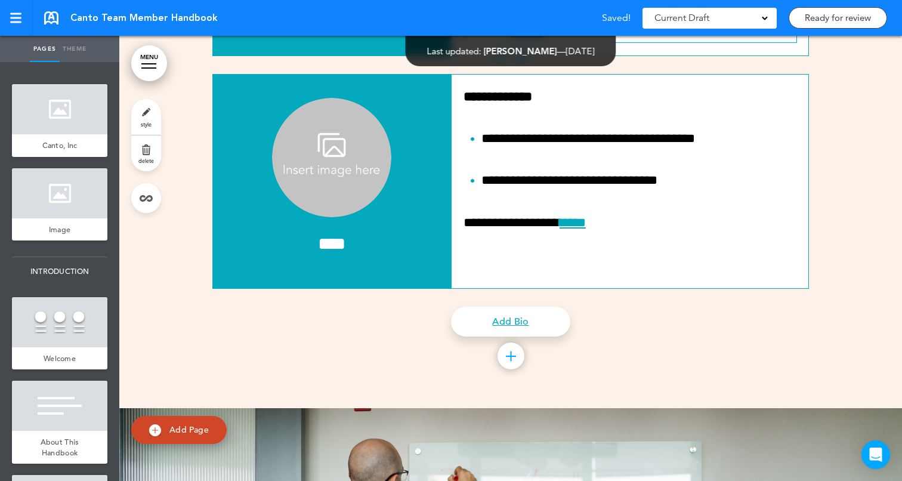
scroll to position [10804, 0]
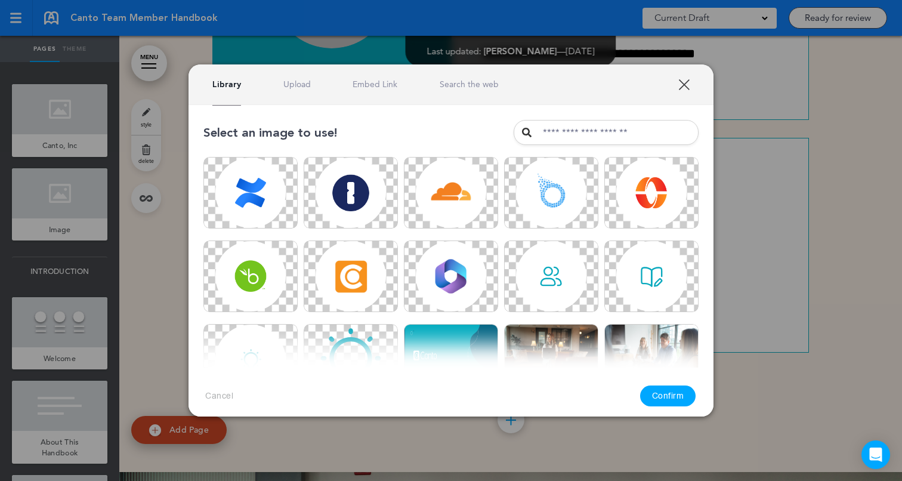
click at [313, 81] on div "Library Upload Embed Link Search the web" at bounding box center [355, 84] width 286 height 11
click at [304, 83] on link "Upload" at bounding box center [296, 84] width 27 height 11
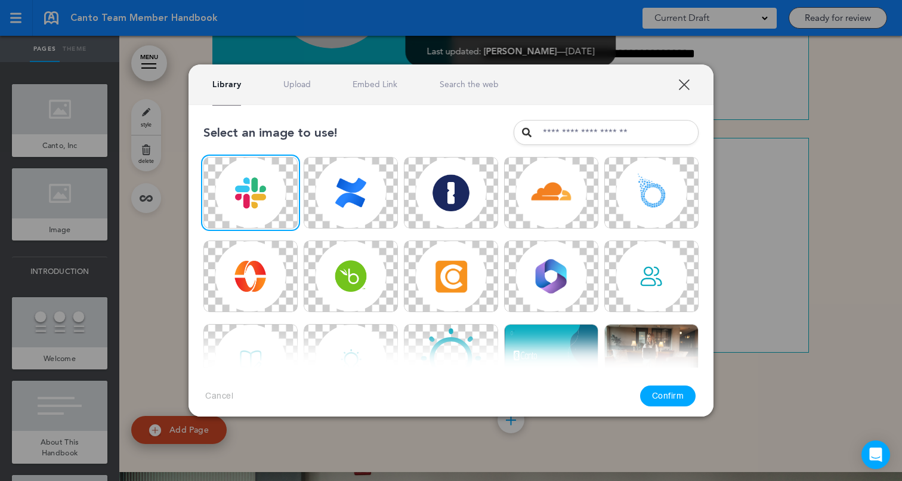
click at [669, 399] on button "Confirm" at bounding box center [668, 395] width 56 height 21
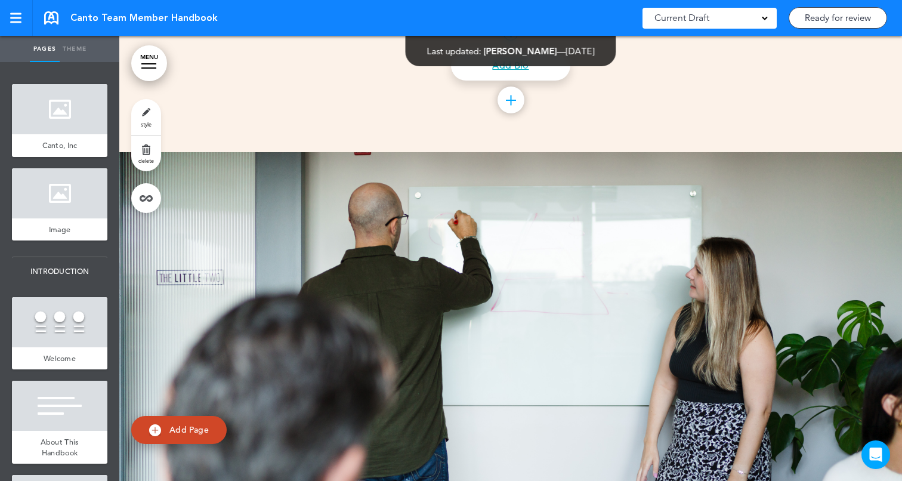
scroll to position [11124, 0]
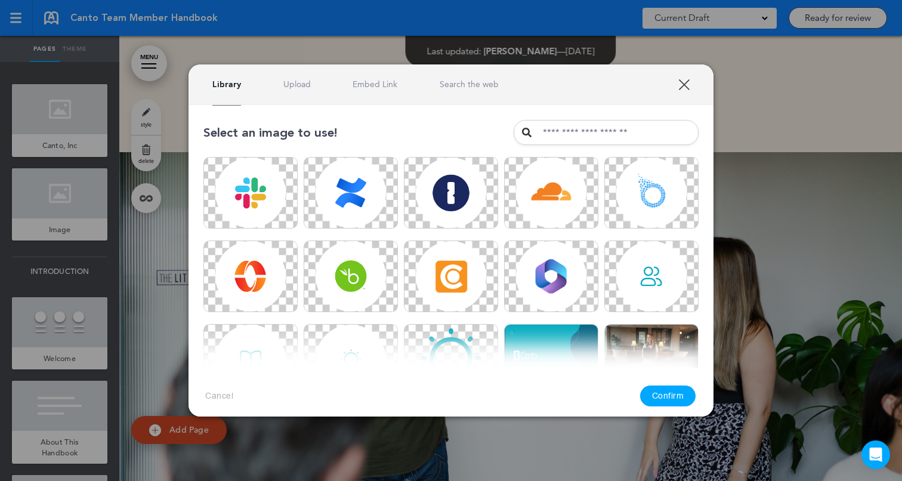
click at [299, 92] on div "Library Upload Embed Link Search the web" at bounding box center [450, 84] width 525 height 41
click at [299, 88] on link "Upload" at bounding box center [296, 84] width 27 height 11
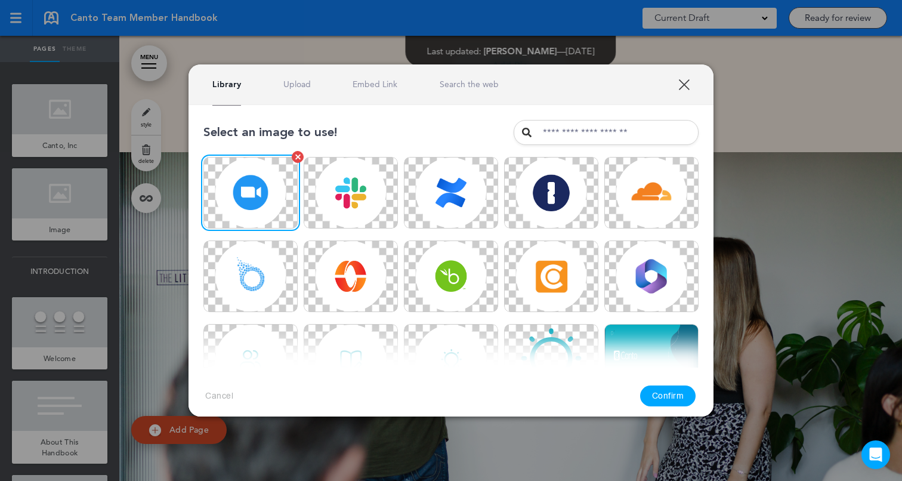
click at [251, 181] on img at bounding box center [250, 193] width 94 height 72
click at [672, 396] on button "Confirm" at bounding box center [668, 395] width 56 height 21
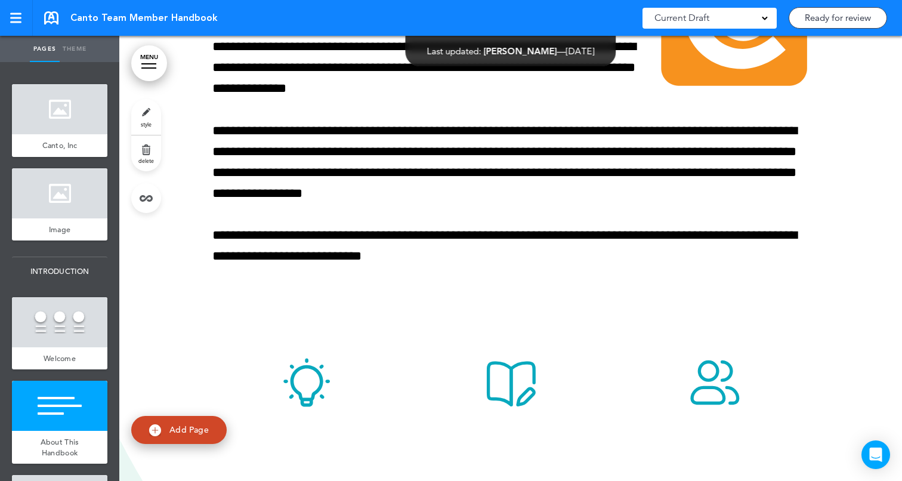
scroll to position [788, 0]
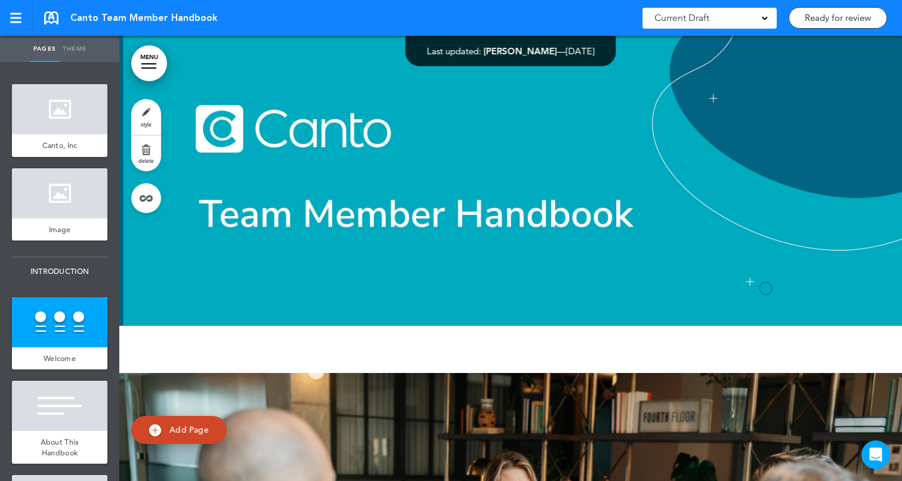
scroll to position [0, 0]
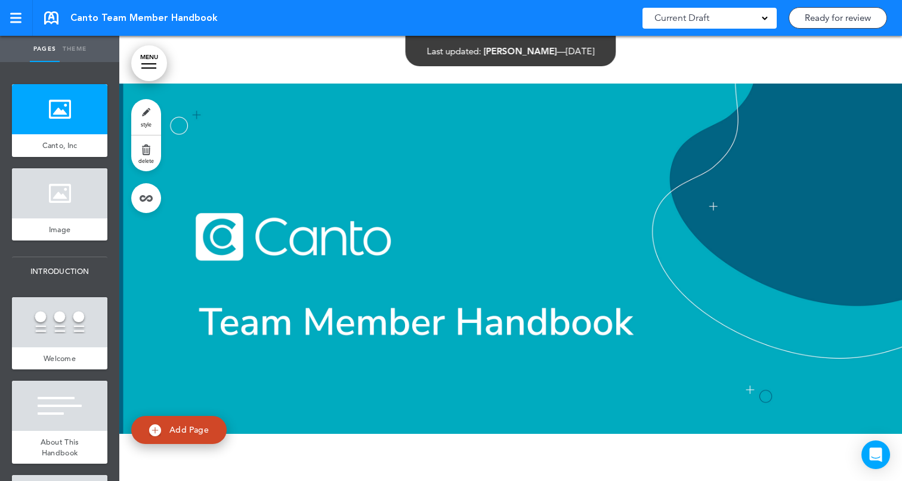
click at [676, 61] on div at bounding box center [510, 258] width 783 height 445
click at [837, 18] on link "Ready for review" at bounding box center [838, 17] width 98 height 21
type input "**********"
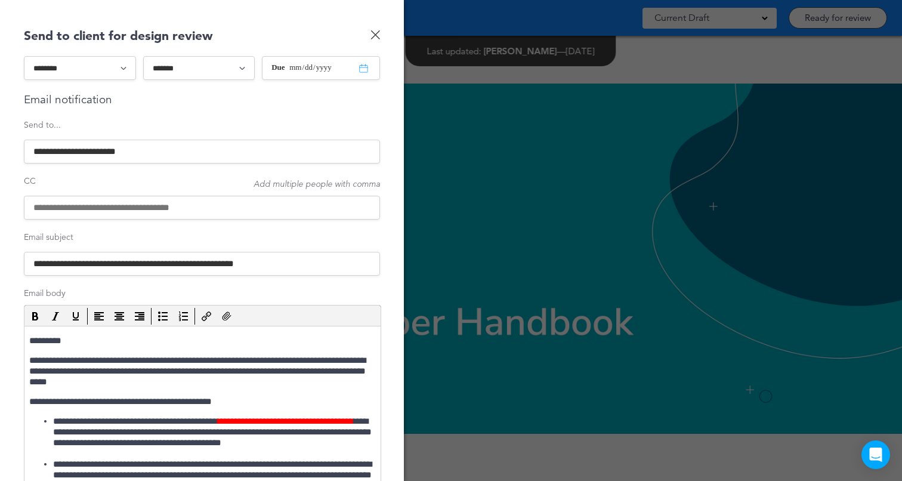
click at [374, 38] on link "Done" at bounding box center [375, 35] width 10 height 10
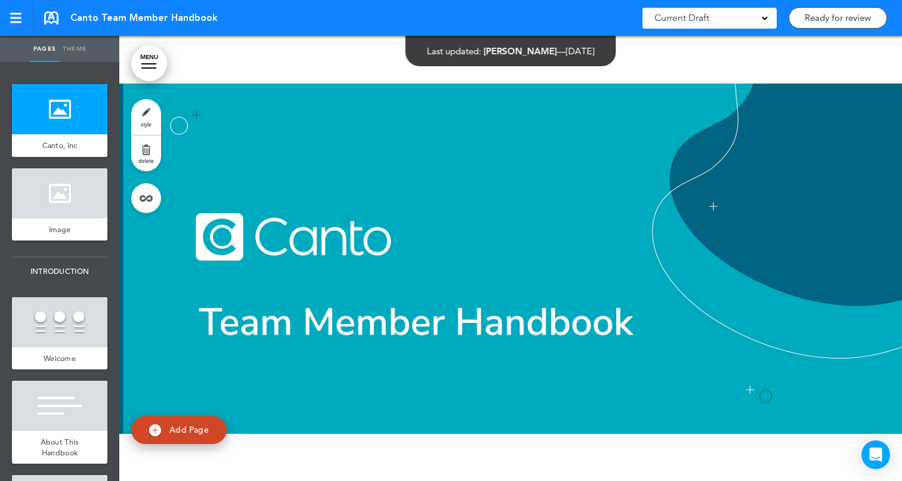
click at [839, 14] on link "Ready for review" at bounding box center [838, 17] width 98 height 21
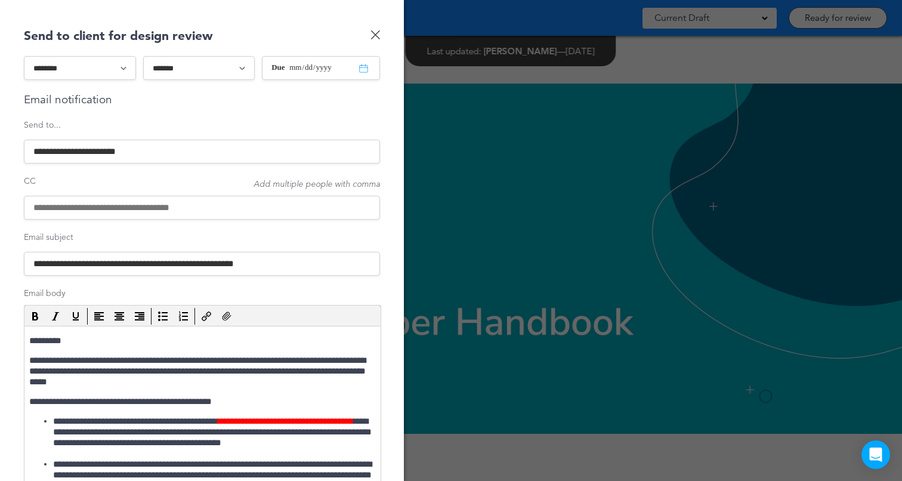
click at [96, 211] on input at bounding box center [202, 208] width 356 height 24
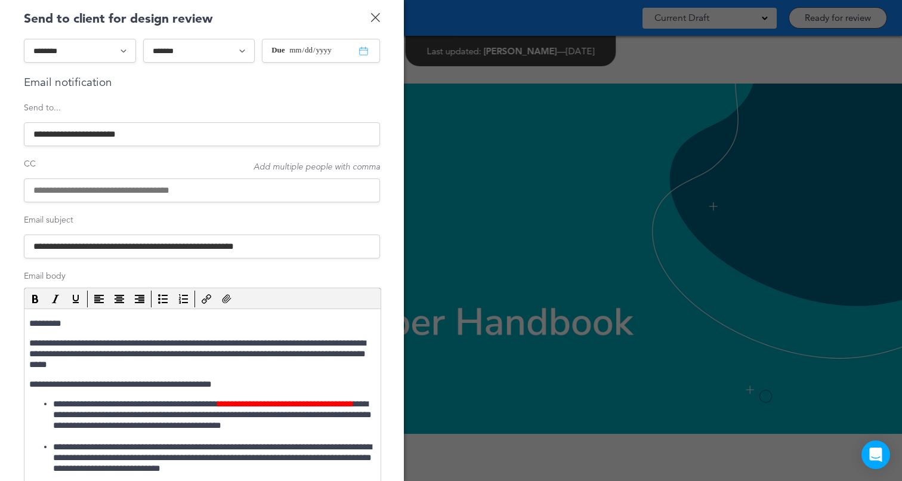
scroll to position [8, 0]
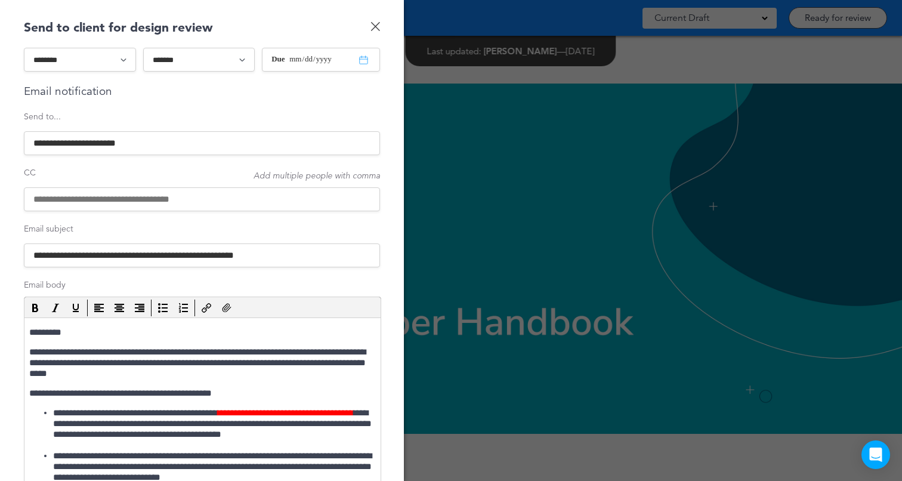
click at [181, 202] on input at bounding box center [202, 199] width 356 height 24
click at [187, 171] on div "CC Add multiple people with comma" at bounding box center [202, 175] width 356 height 17
click at [167, 200] on input at bounding box center [202, 199] width 356 height 24
drag, startPoint x: 221, startPoint y: 199, endPoint x: 88, endPoint y: 197, distance: 133.0
click at [88, 197] on input at bounding box center [202, 199] width 356 height 24
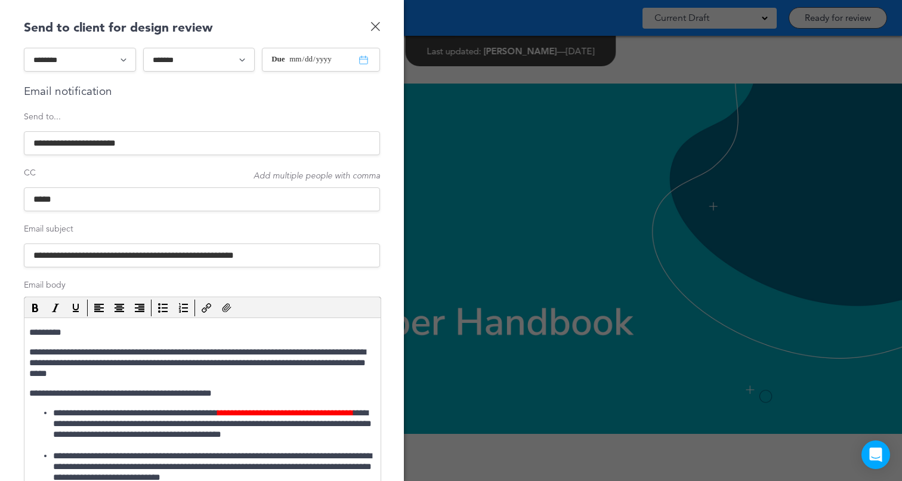
type input "*****"
click at [373, 26] on link "Done" at bounding box center [375, 26] width 10 height 10
